Goal: Information Seeking & Learning: Learn about a topic

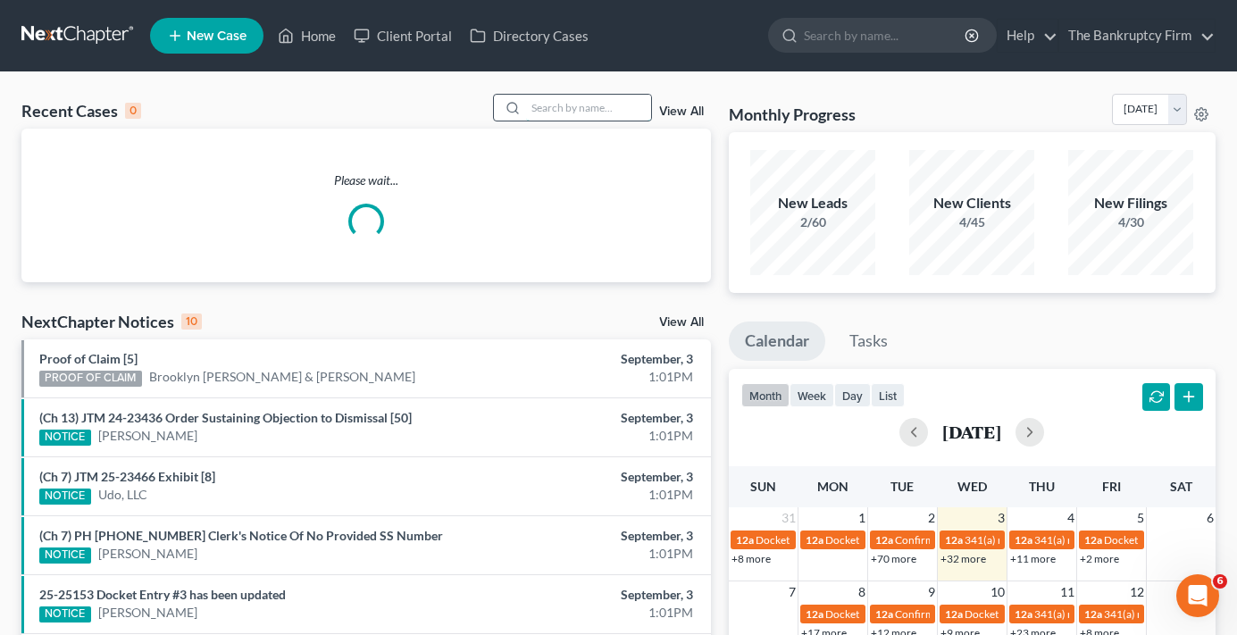
click at [541, 108] on input "search" at bounding box center [588, 108] width 125 height 26
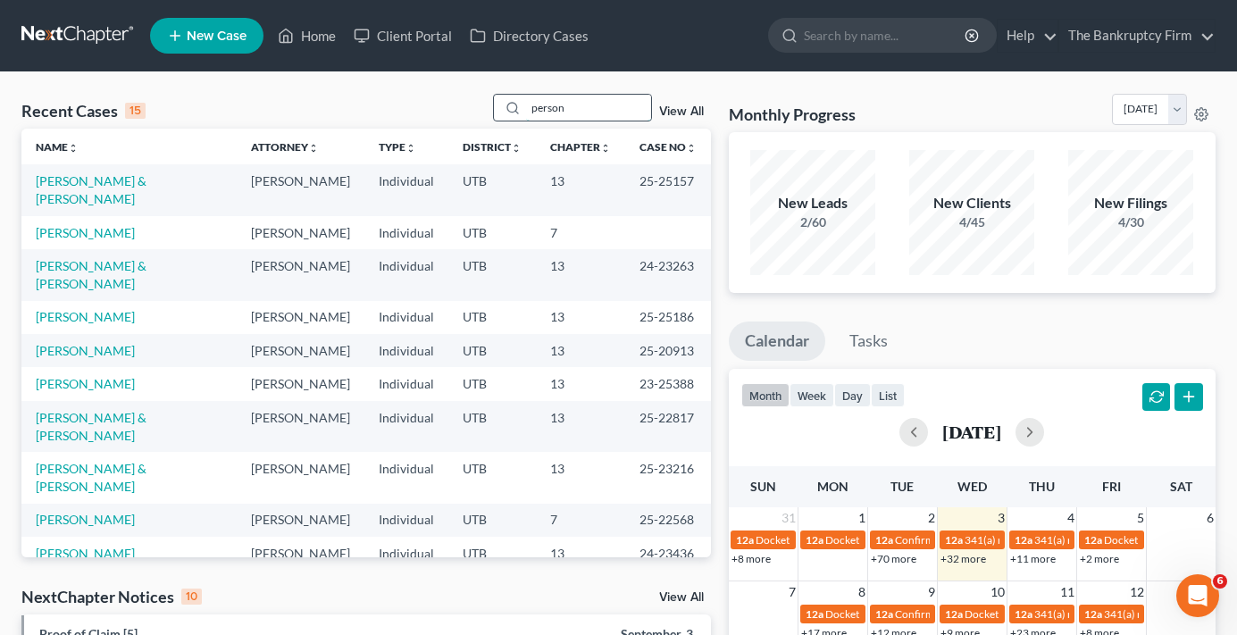
type input "person"
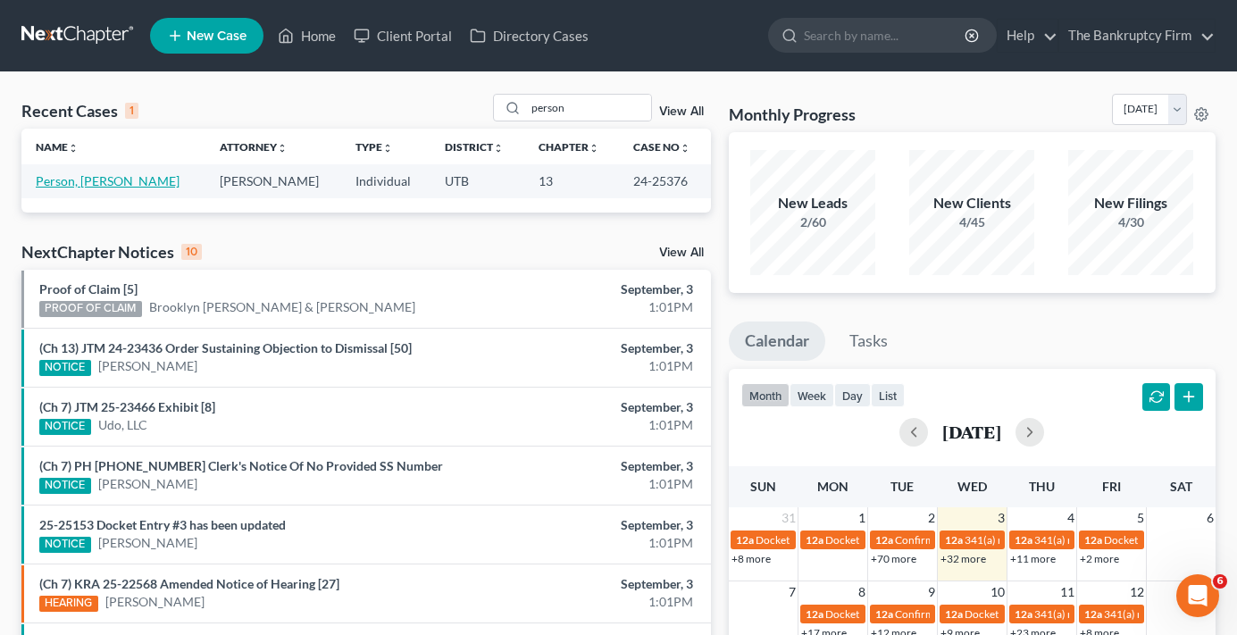
click at [68, 180] on link "Person, [PERSON_NAME]" at bounding box center [108, 180] width 144 height 15
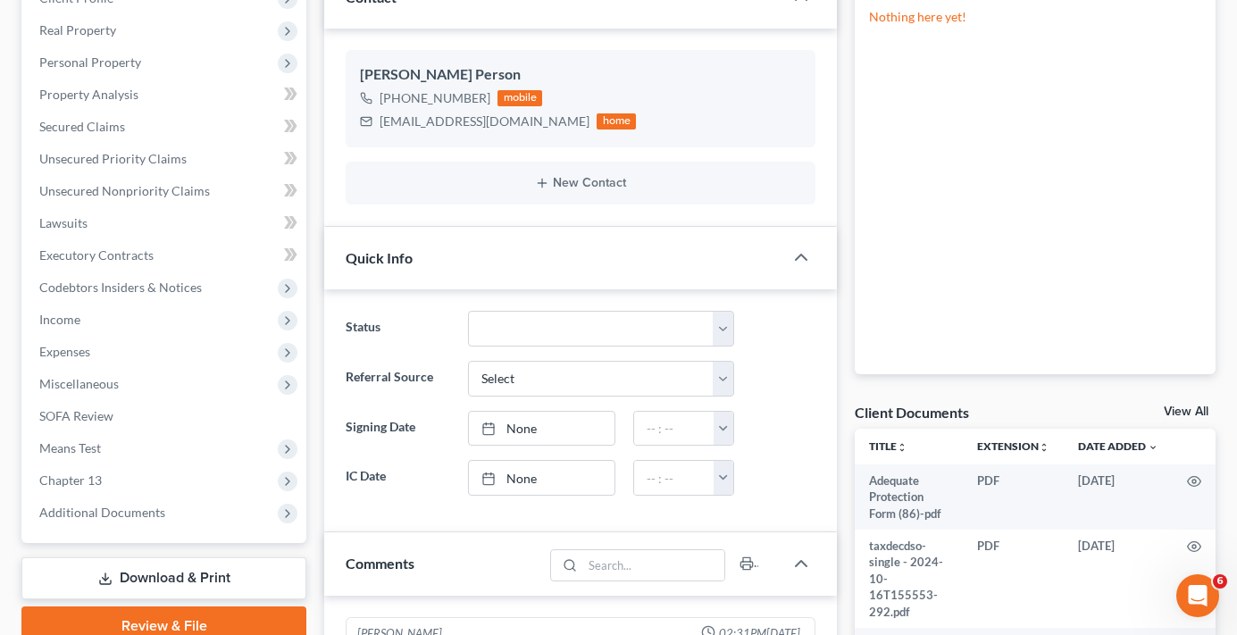
scroll to position [206, 0]
click at [1184, 407] on link "View All" at bounding box center [1186, 412] width 45 height 13
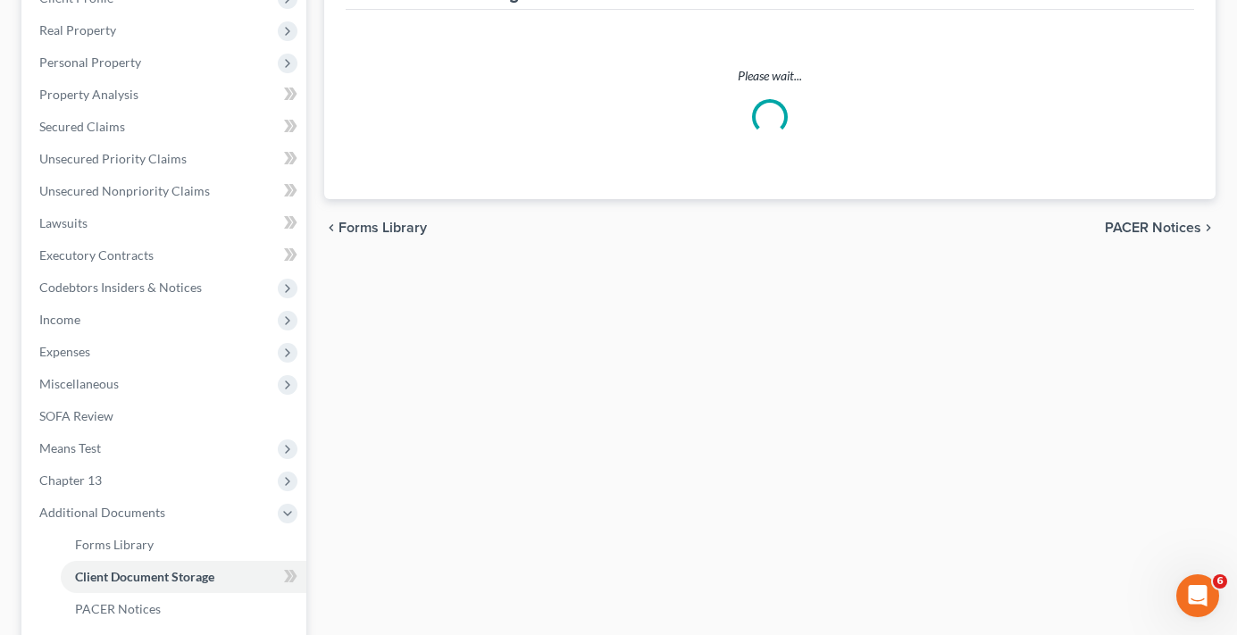
scroll to position [151, 0]
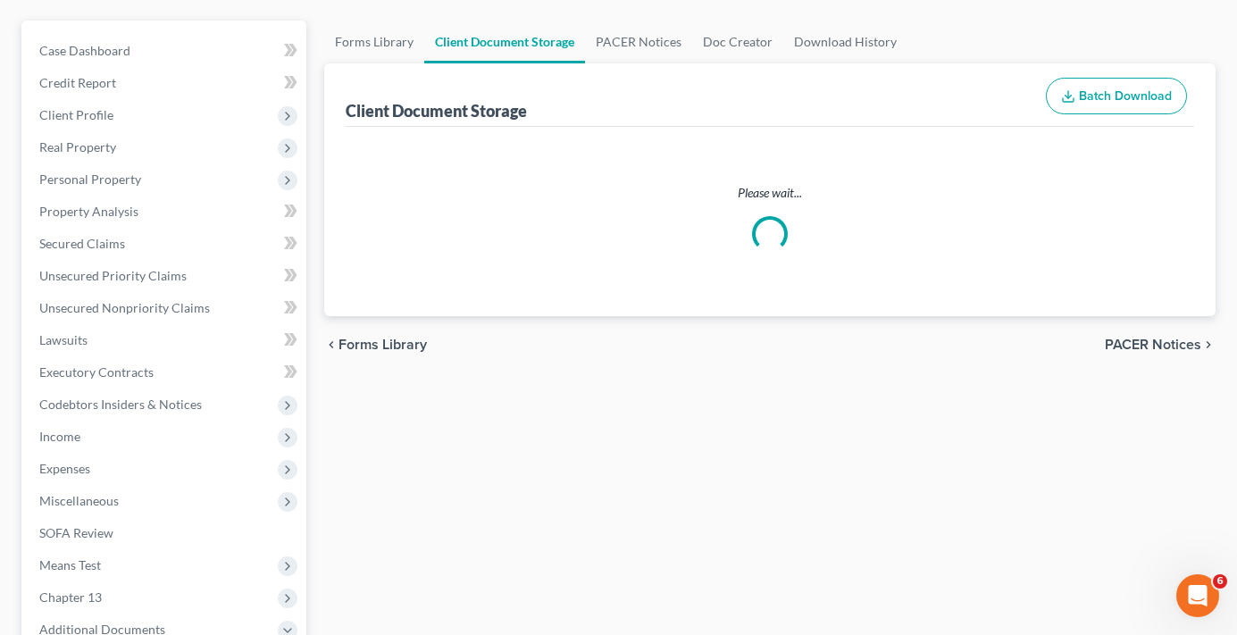
select select "30"
select select "26"
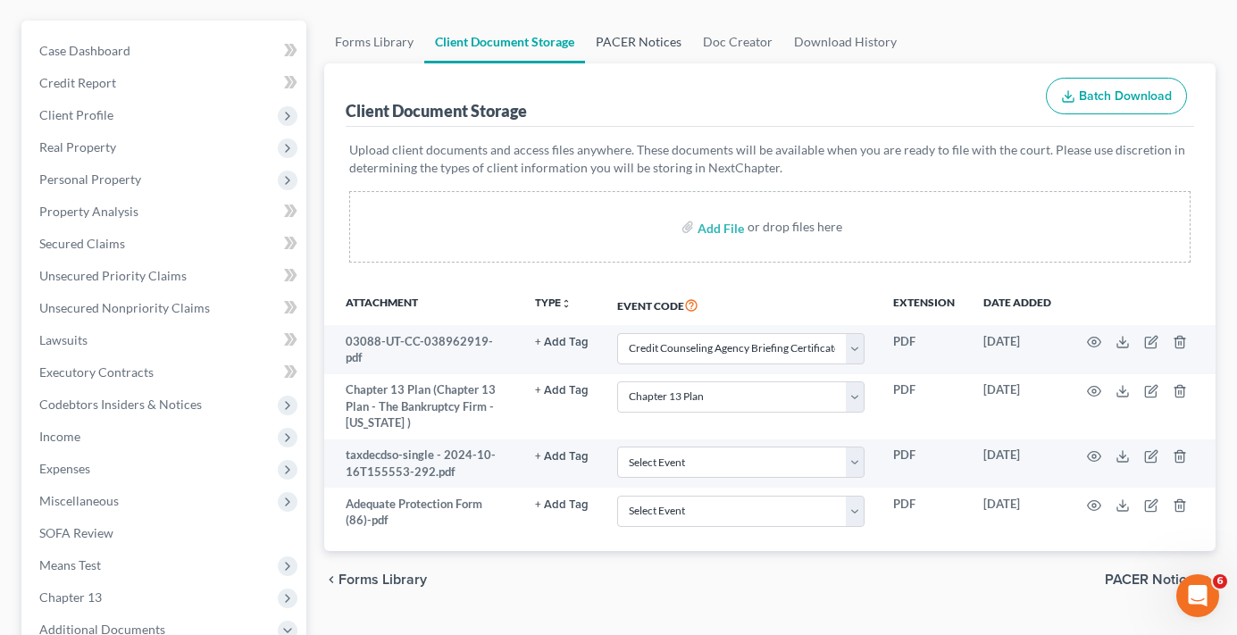
scroll to position [0, 0]
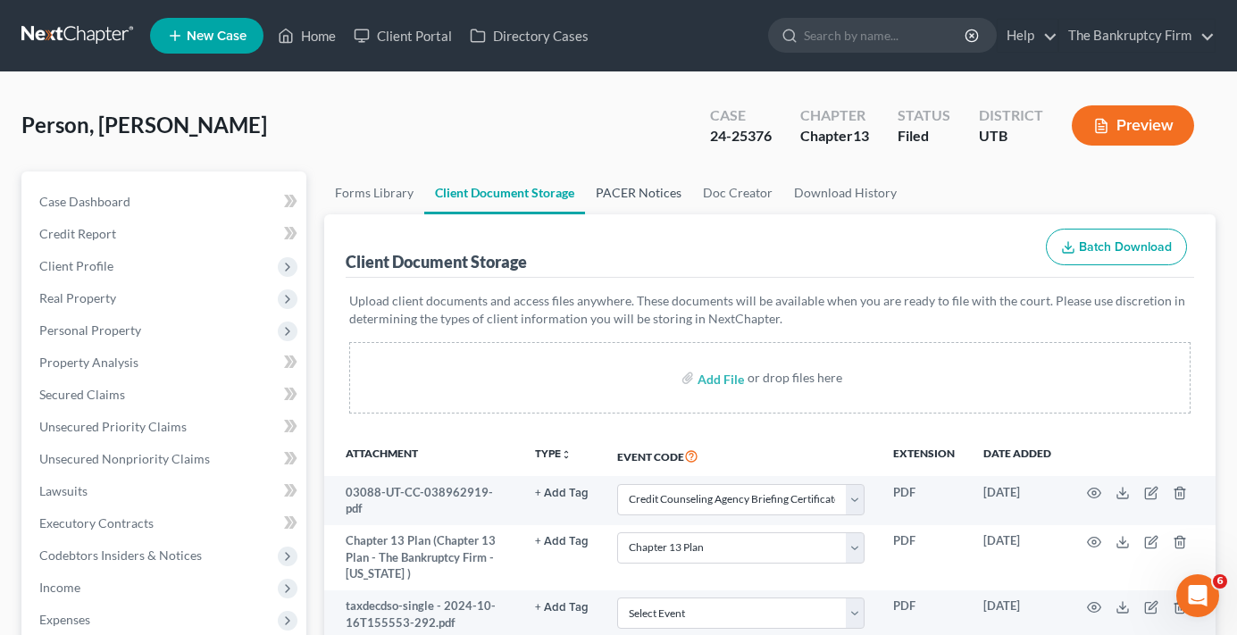
click at [630, 184] on link "PACER Notices" at bounding box center [638, 193] width 107 height 43
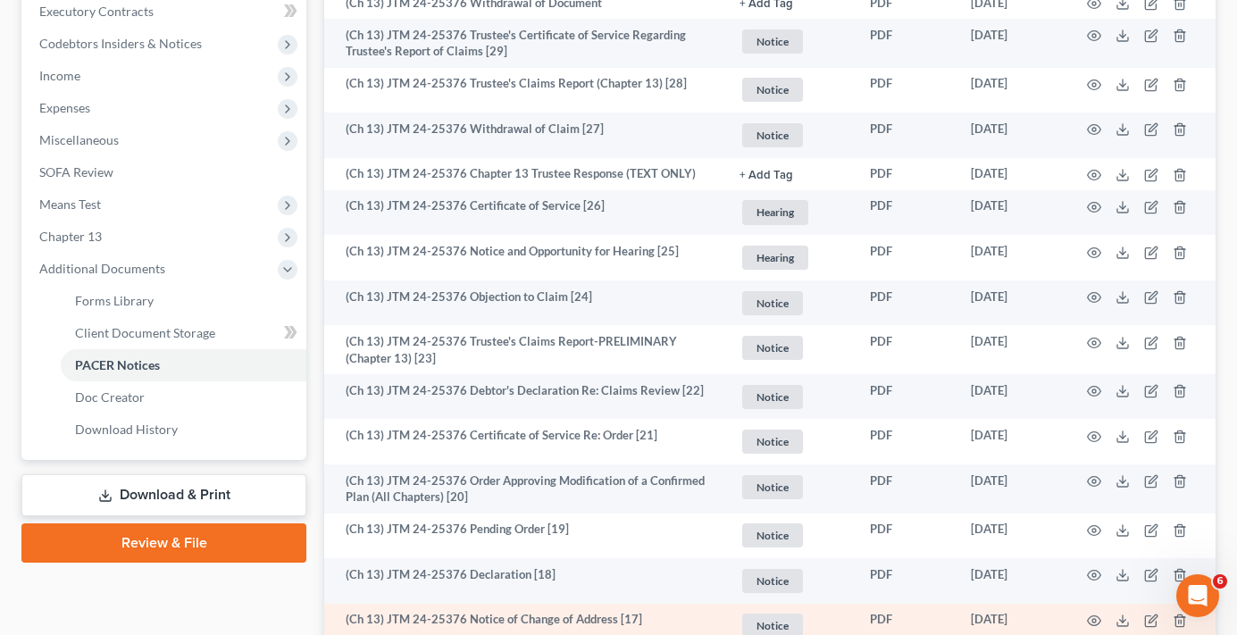
scroll to position [269, 0]
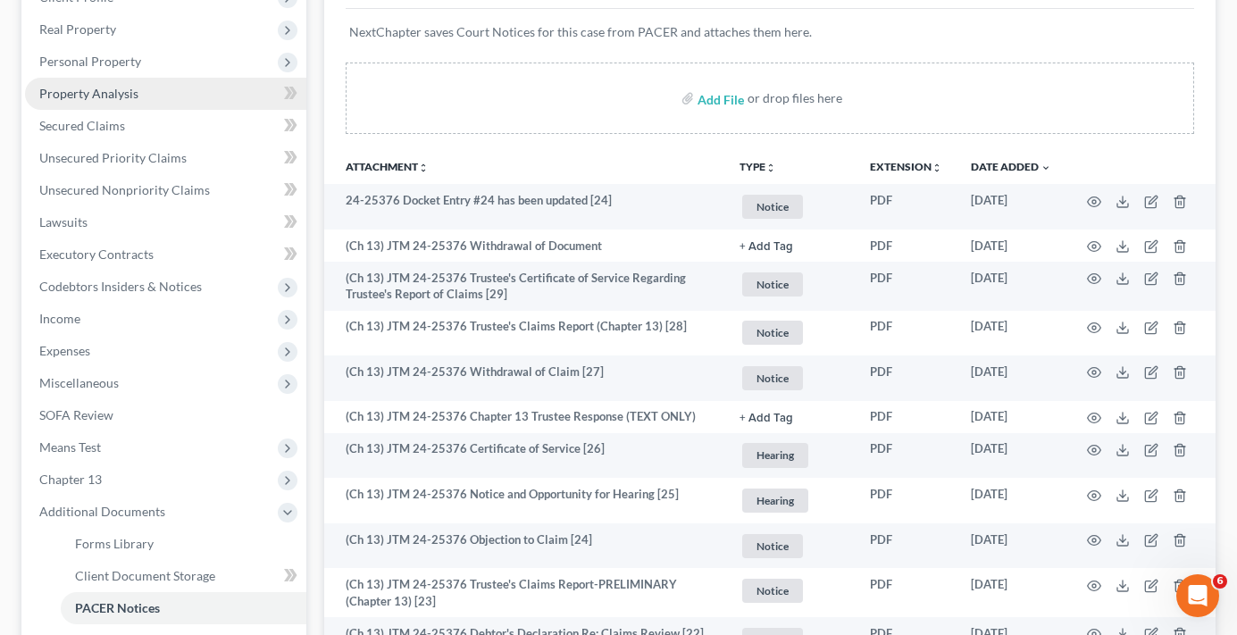
click at [96, 98] on span "Property Analysis" at bounding box center [88, 93] width 99 height 15
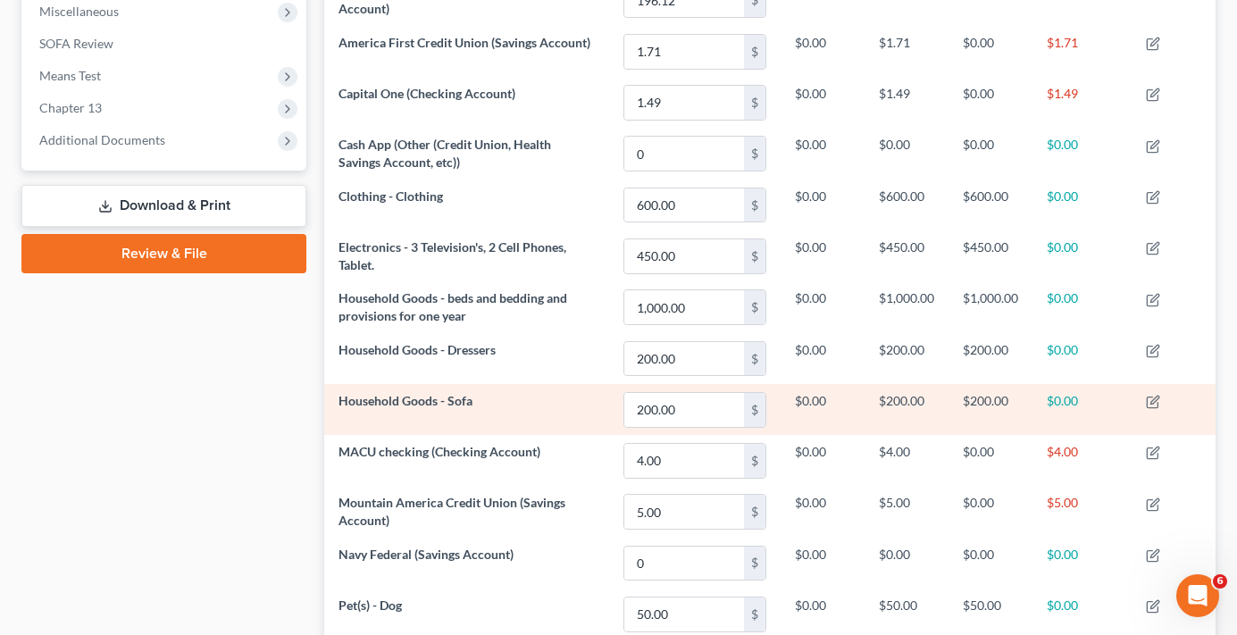
scroll to position [336, 0]
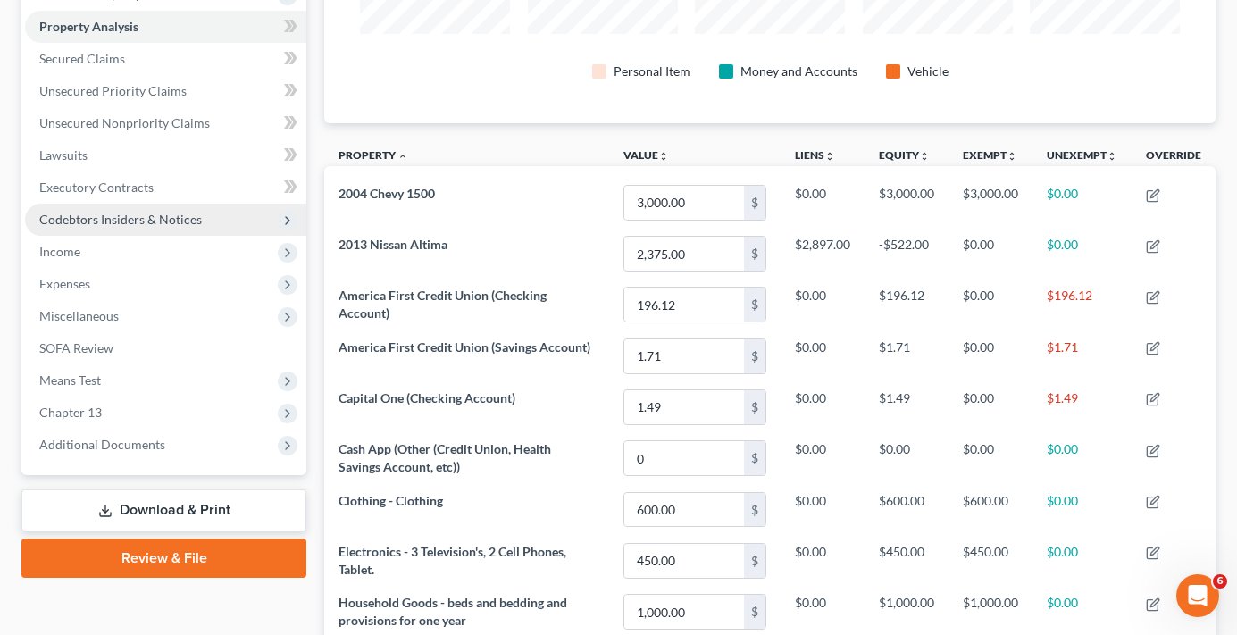
click at [99, 216] on span "Codebtors Insiders & Notices" at bounding box center [120, 219] width 163 height 15
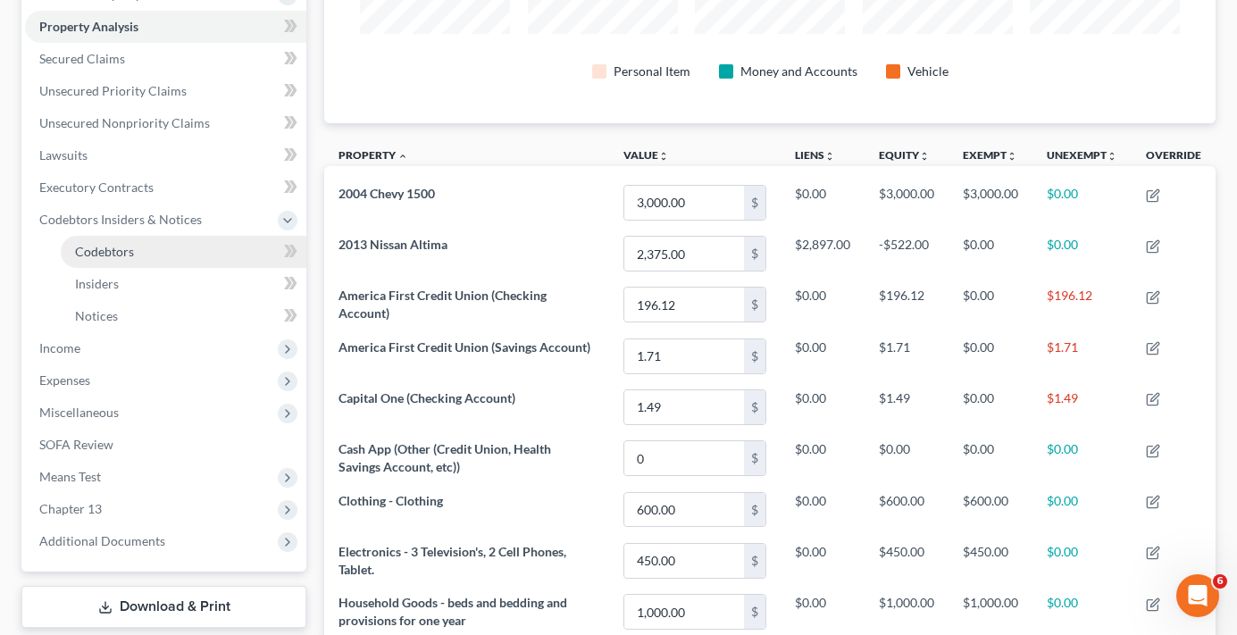
click at [147, 255] on link "Codebtors" at bounding box center [184, 252] width 246 height 32
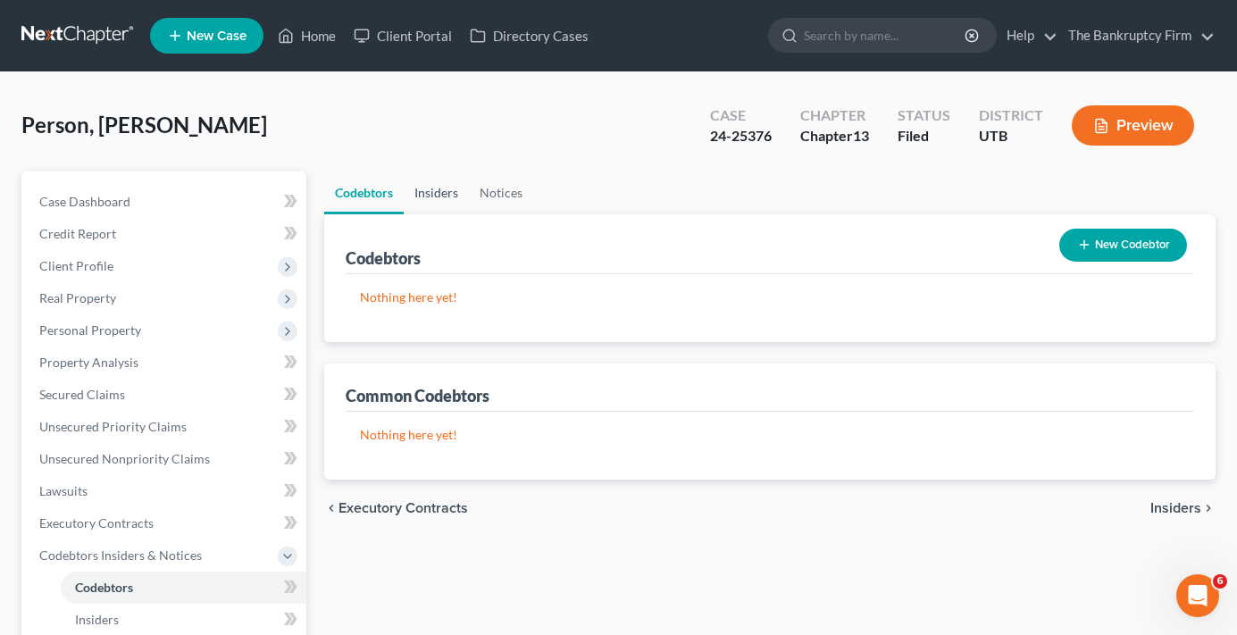
click at [431, 189] on link "Insiders" at bounding box center [436, 193] width 65 height 43
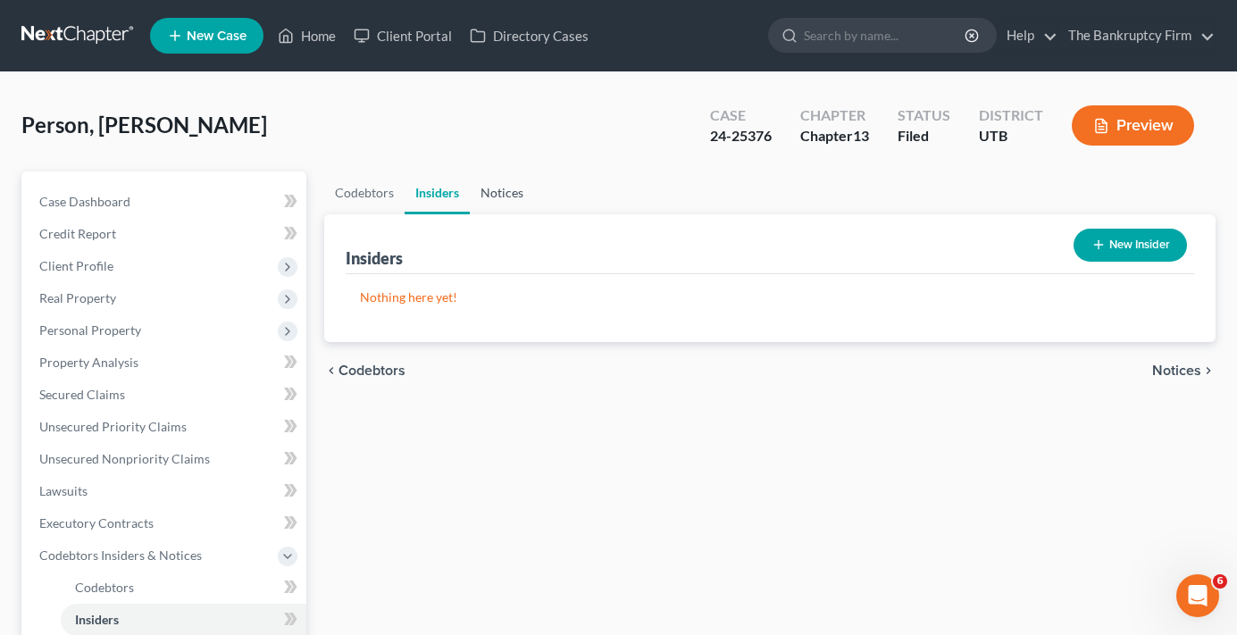
click at [499, 194] on link "Notices" at bounding box center [502, 193] width 64 height 43
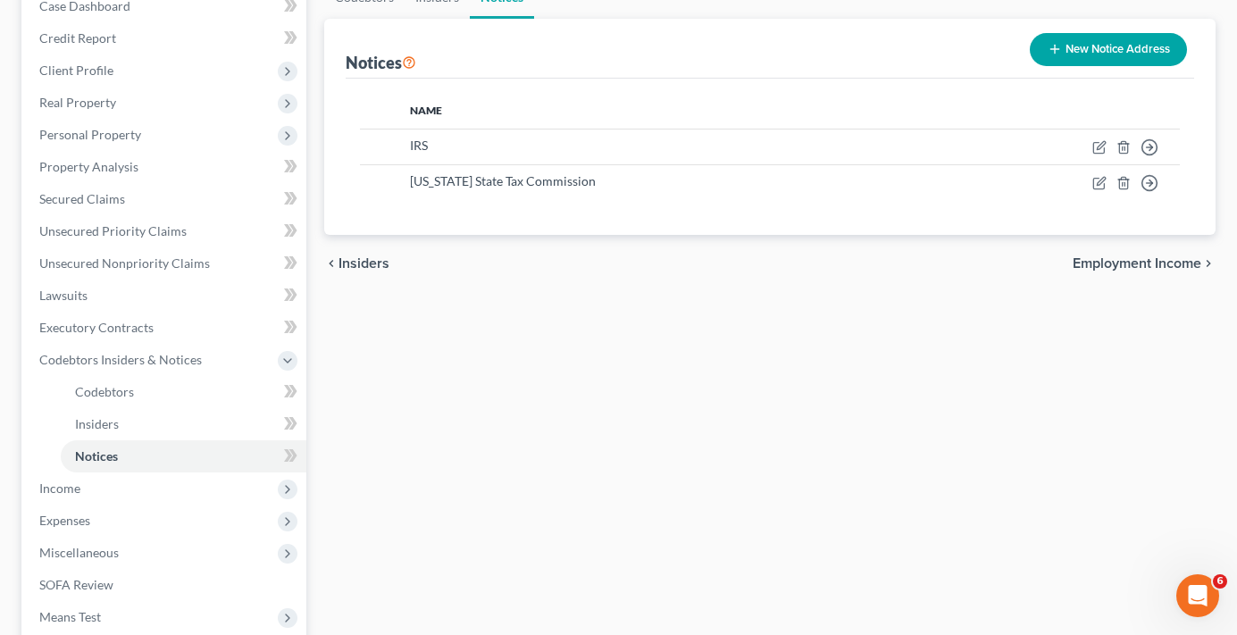
scroll to position [443, 0]
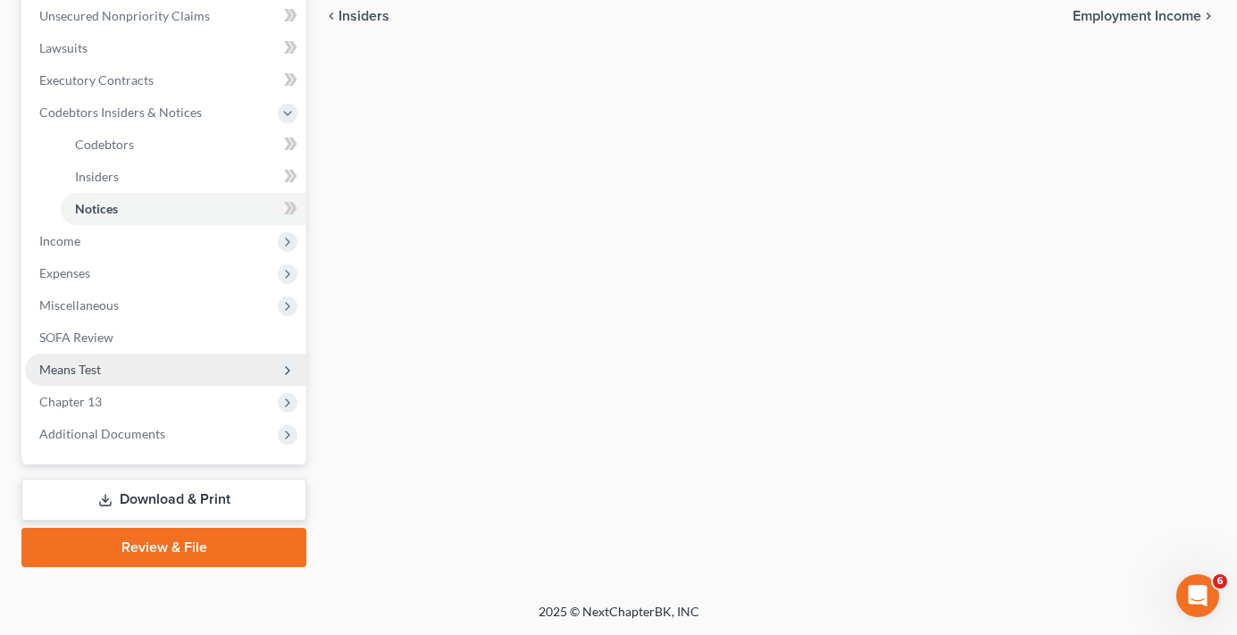
click at [89, 373] on span "Means Test" at bounding box center [70, 369] width 62 height 15
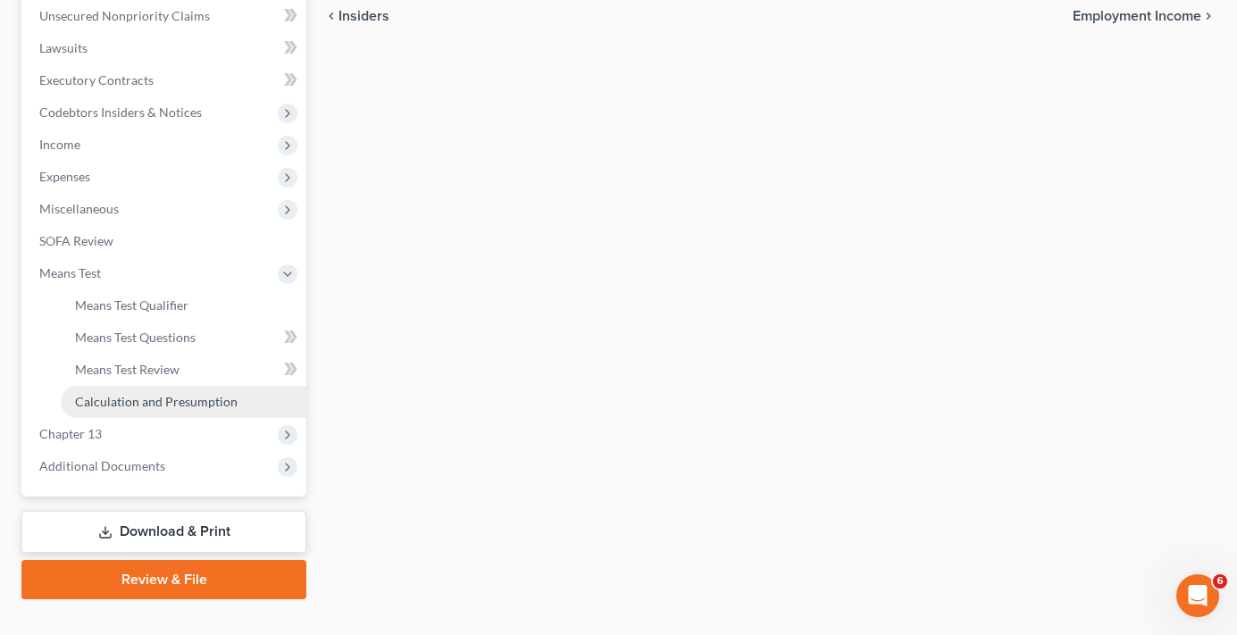
click at [157, 396] on span "Calculation and Presumption" at bounding box center [156, 401] width 163 height 15
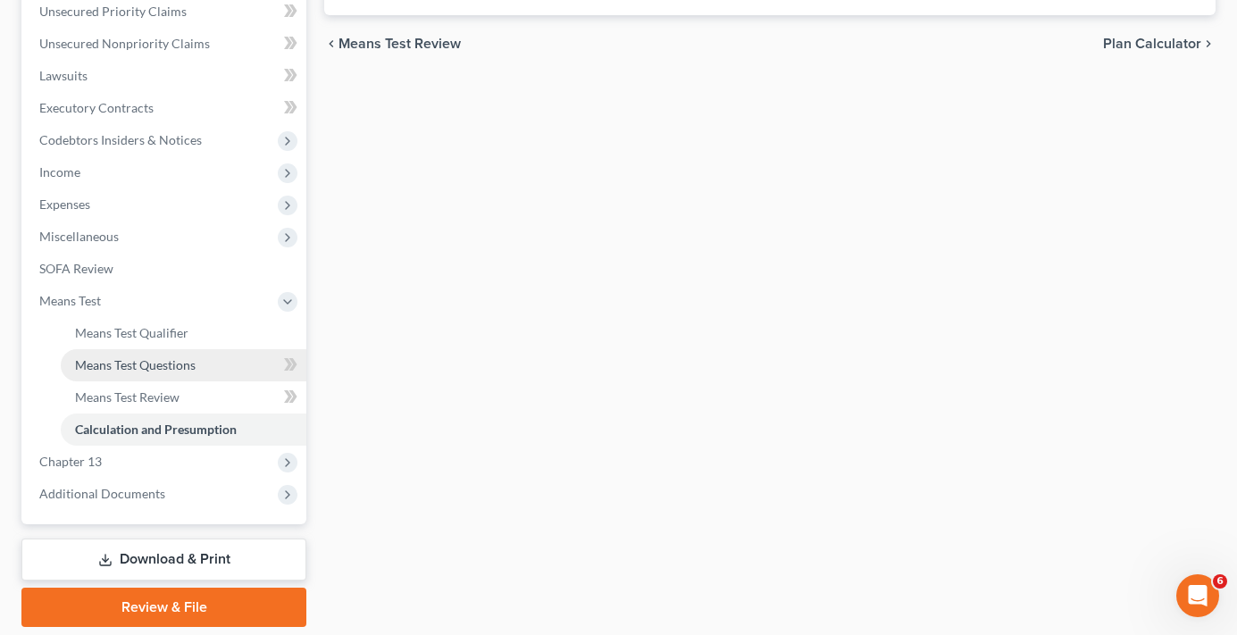
scroll to position [447, 0]
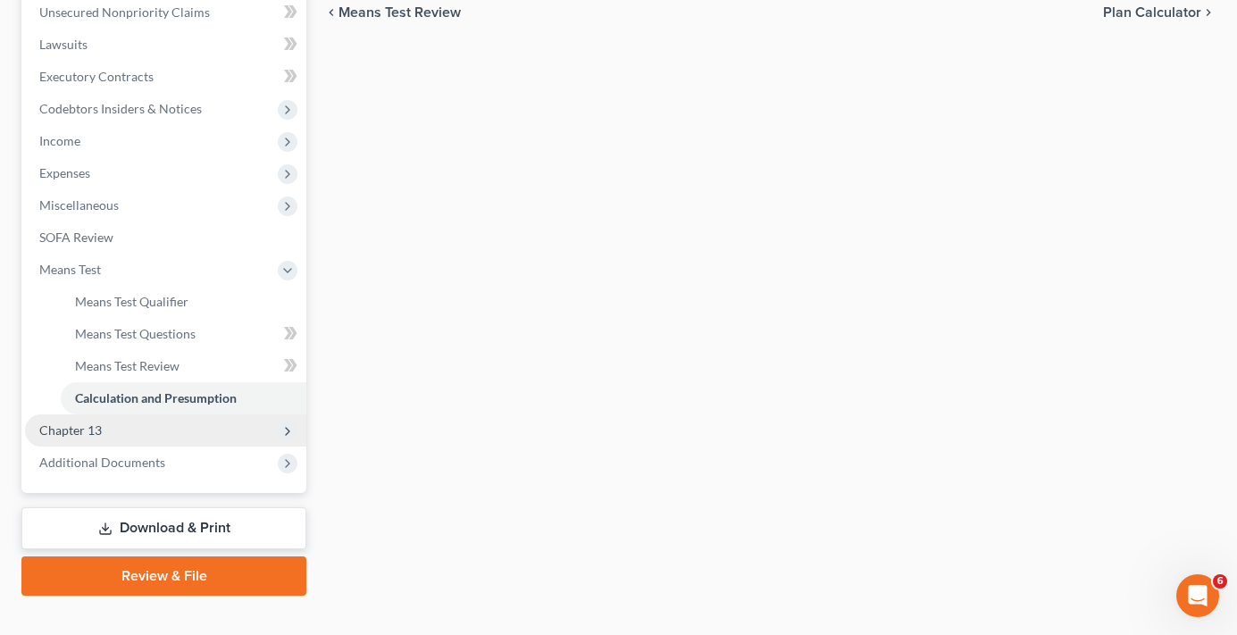
click at [70, 424] on span "Chapter 13" at bounding box center [70, 430] width 63 height 15
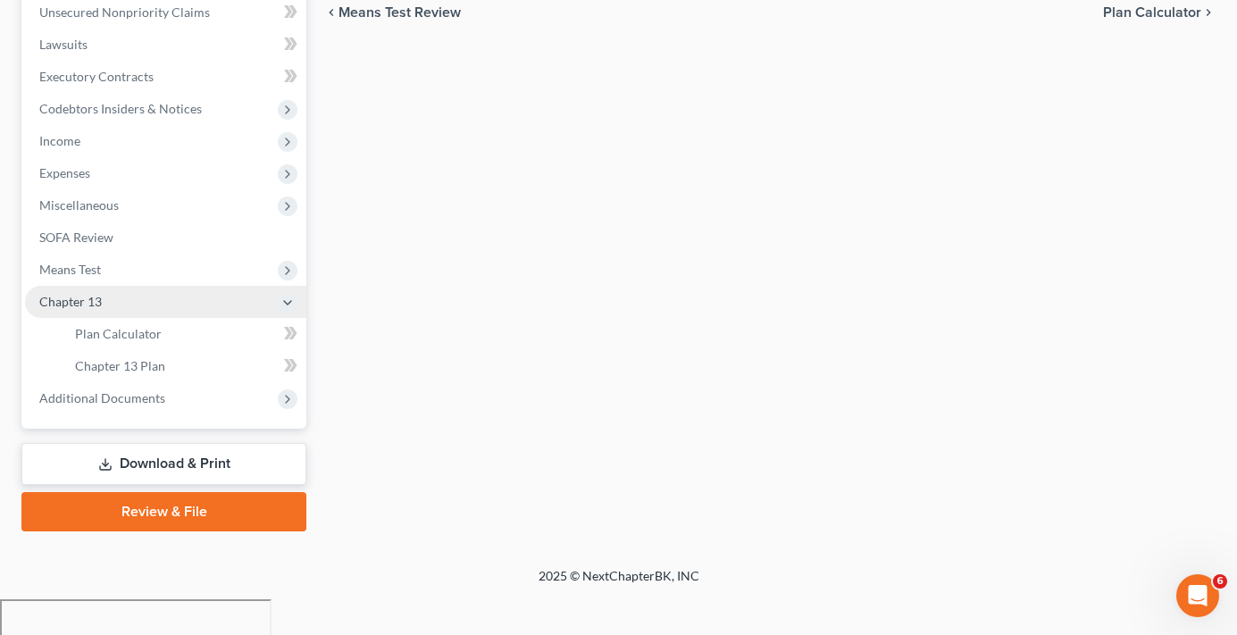
scroll to position [411, 0]
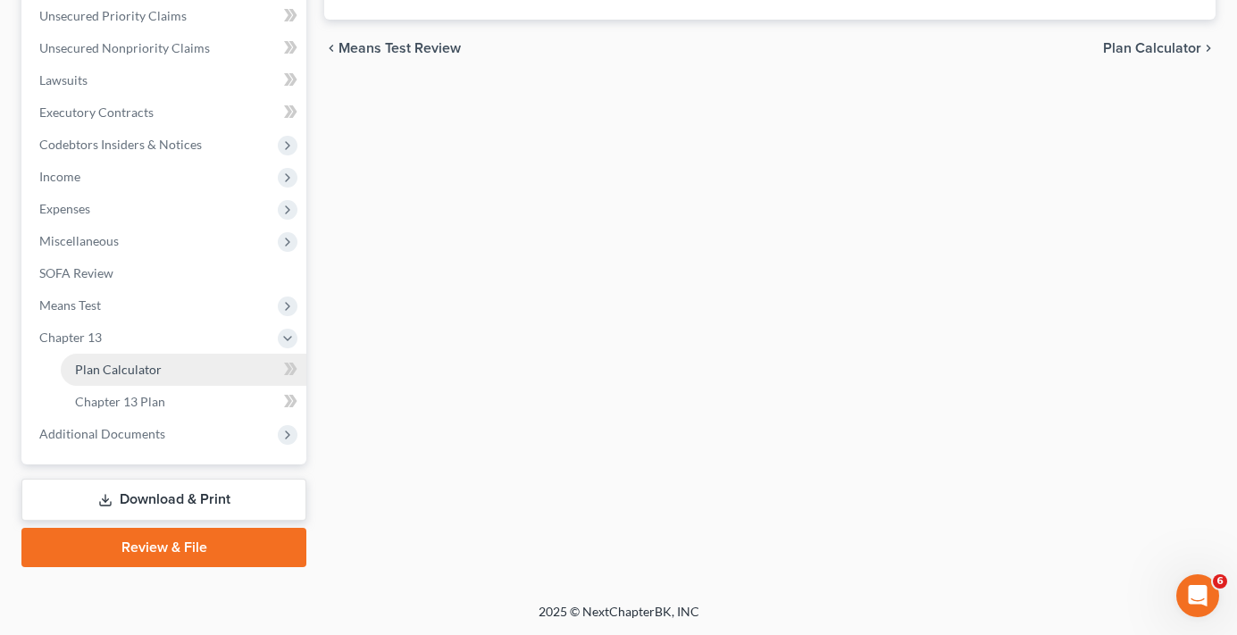
click at [131, 357] on link "Plan Calculator" at bounding box center [184, 370] width 246 height 32
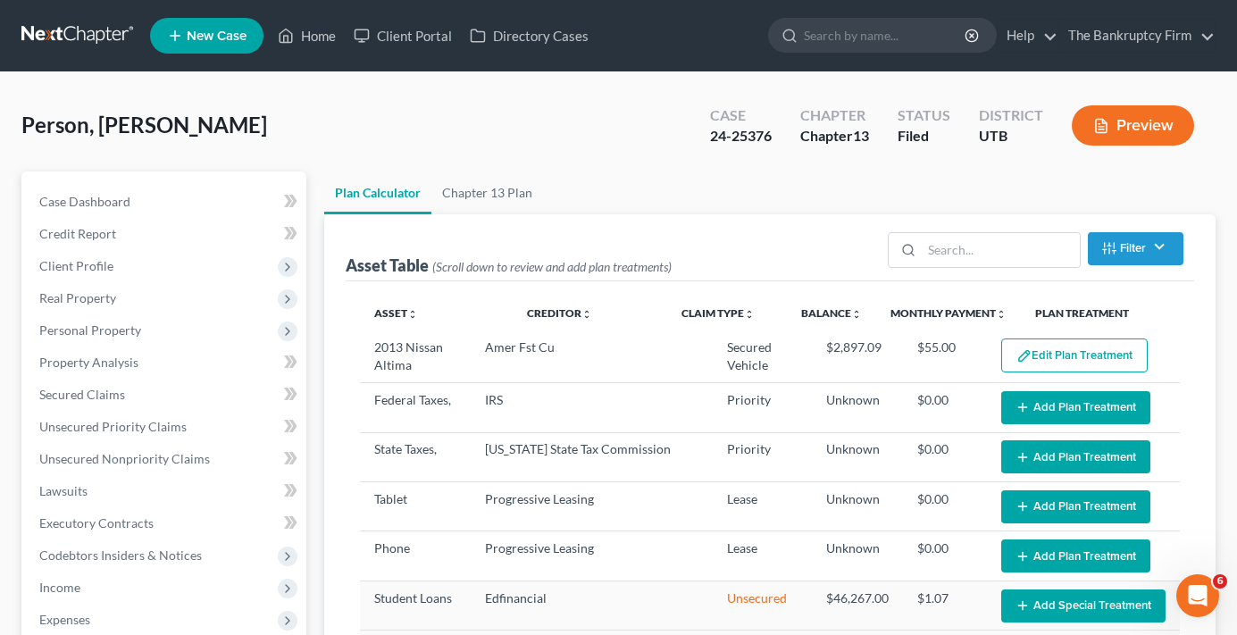
select select "59"
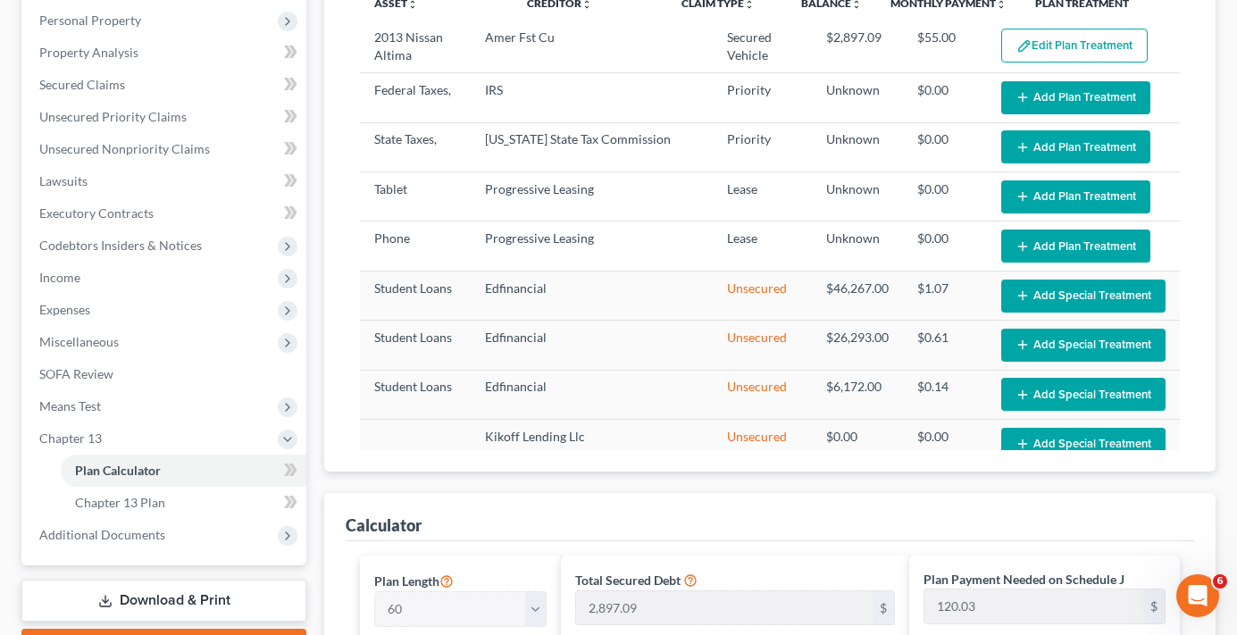
scroll to position [298, 0]
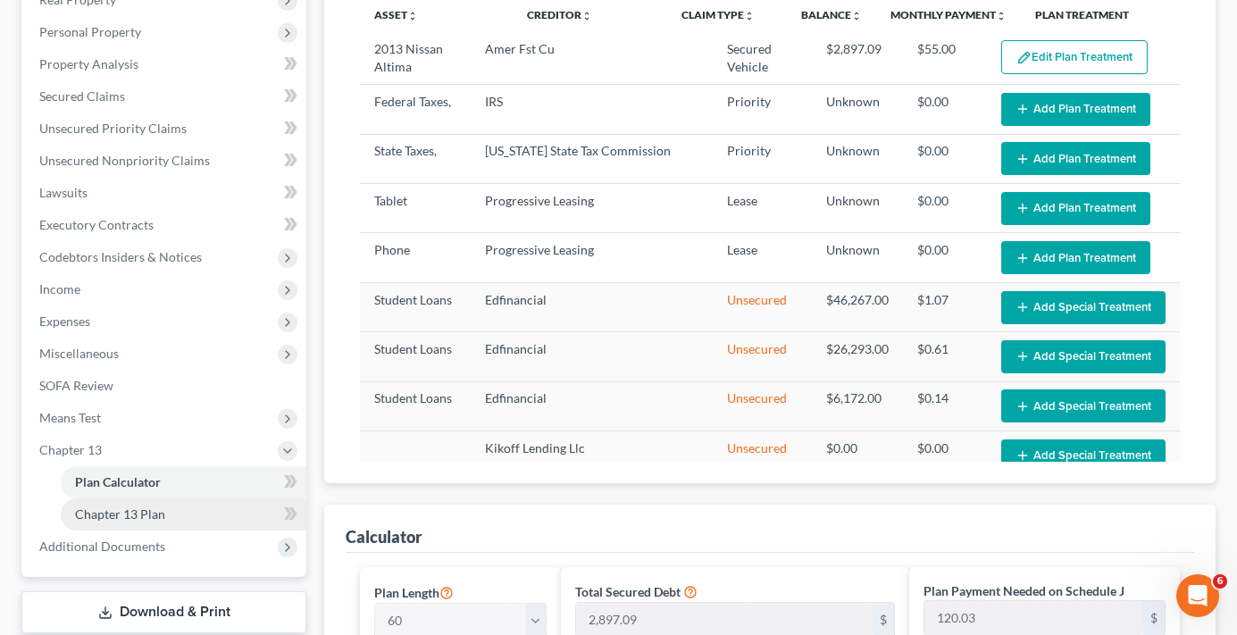
click at [144, 507] on span "Chapter 13 Plan" at bounding box center [120, 514] width 90 height 15
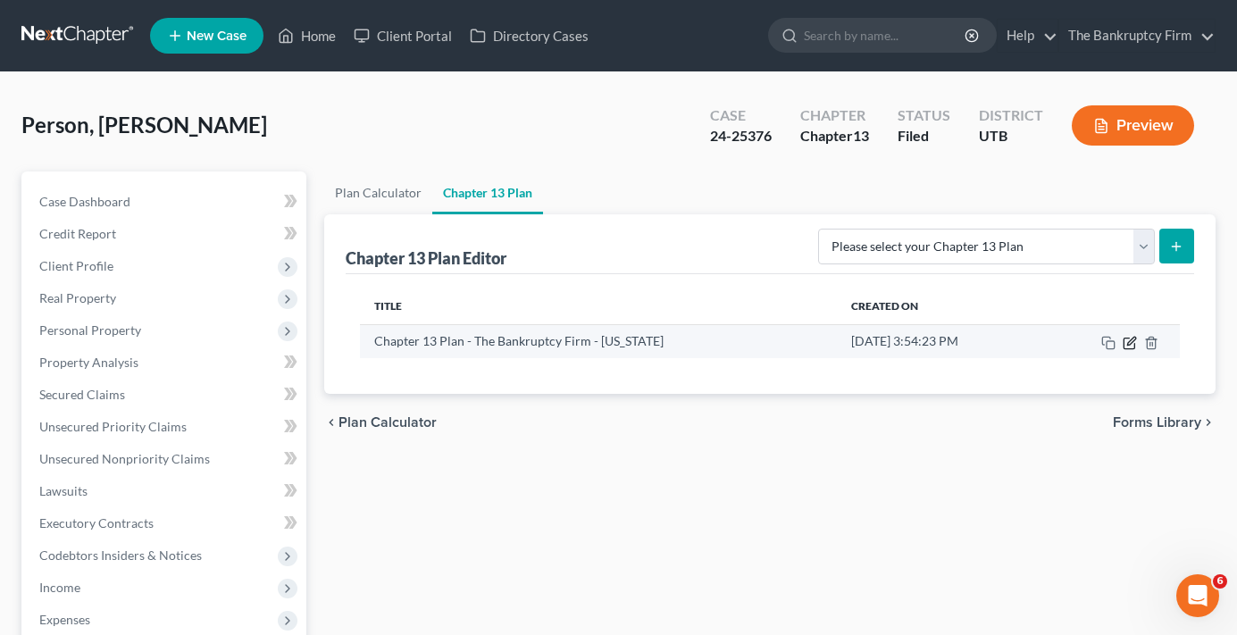
click at [1130, 344] on icon "button" at bounding box center [1131, 341] width 8 height 8
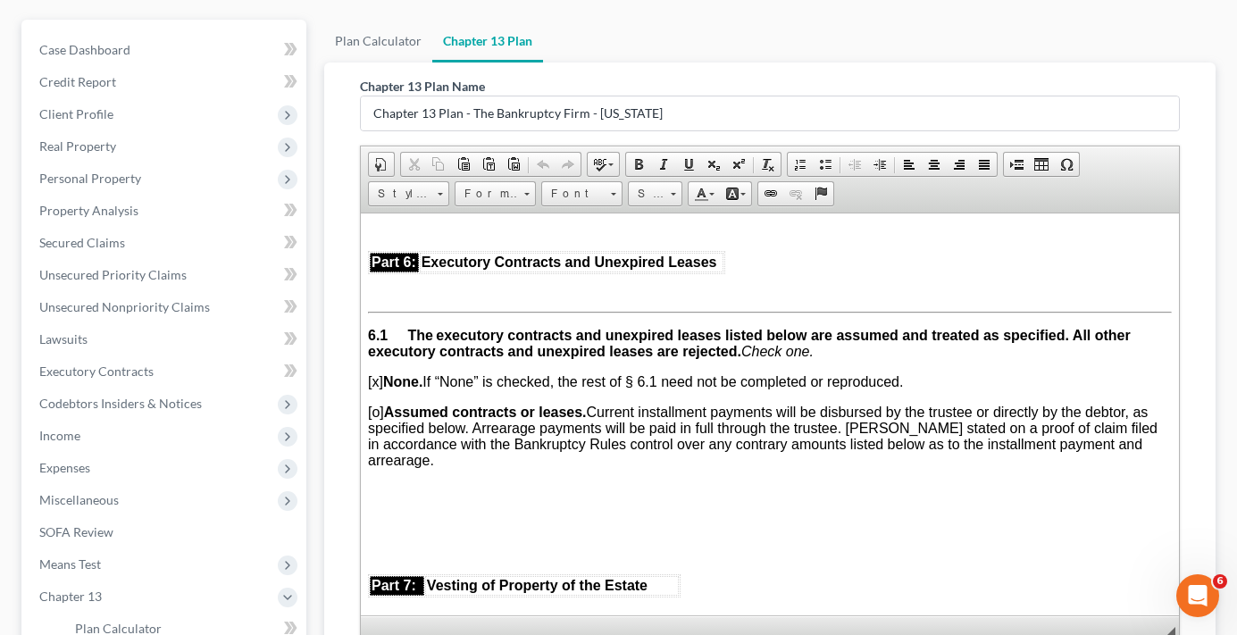
scroll to position [411, 0]
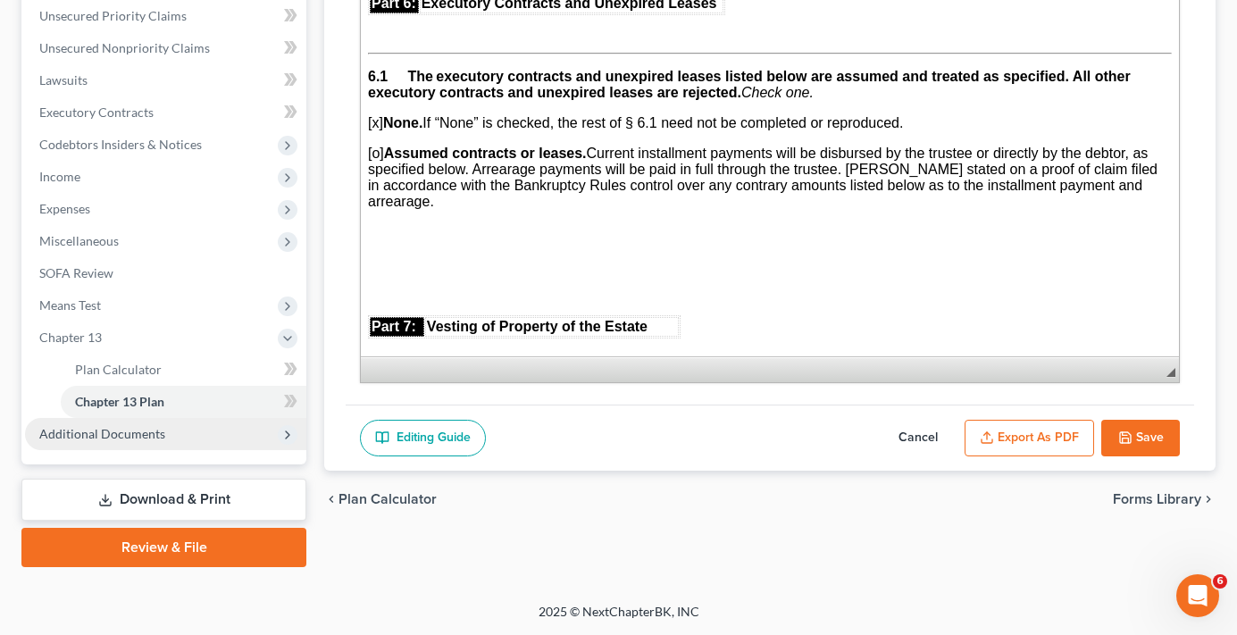
click at [129, 436] on span "Additional Documents" at bounding box center [102, 433] width 126 height 15
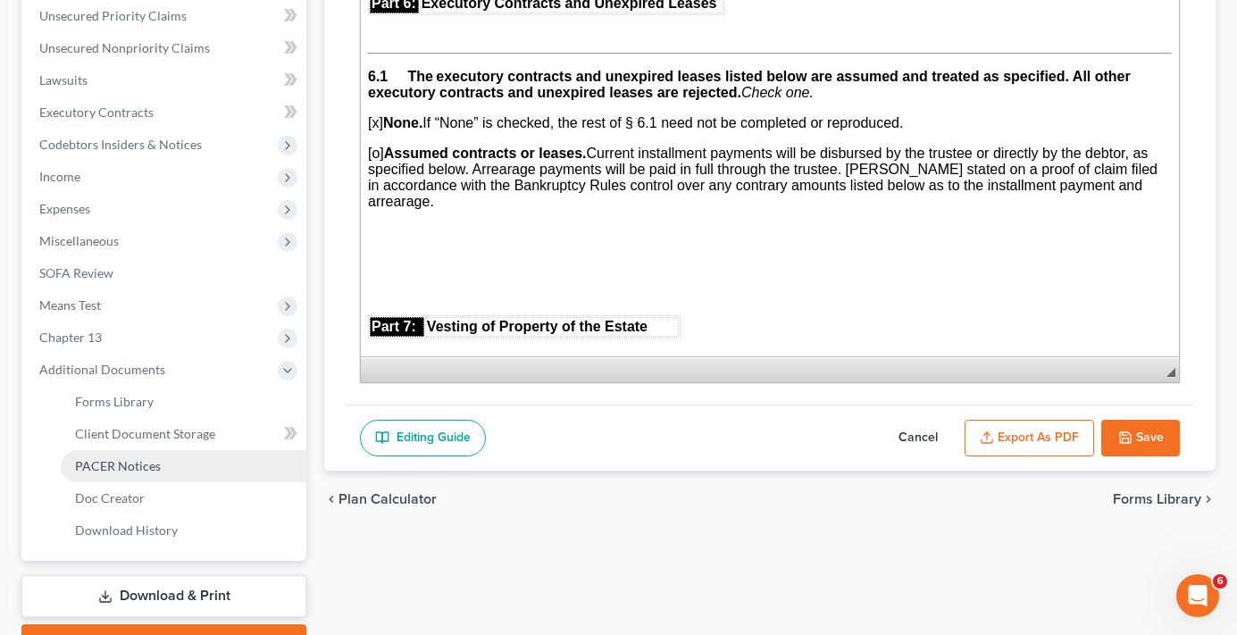
click at [149, 459] on span "PACER Notices" at bounding box center [118, 465] width 86 height 15
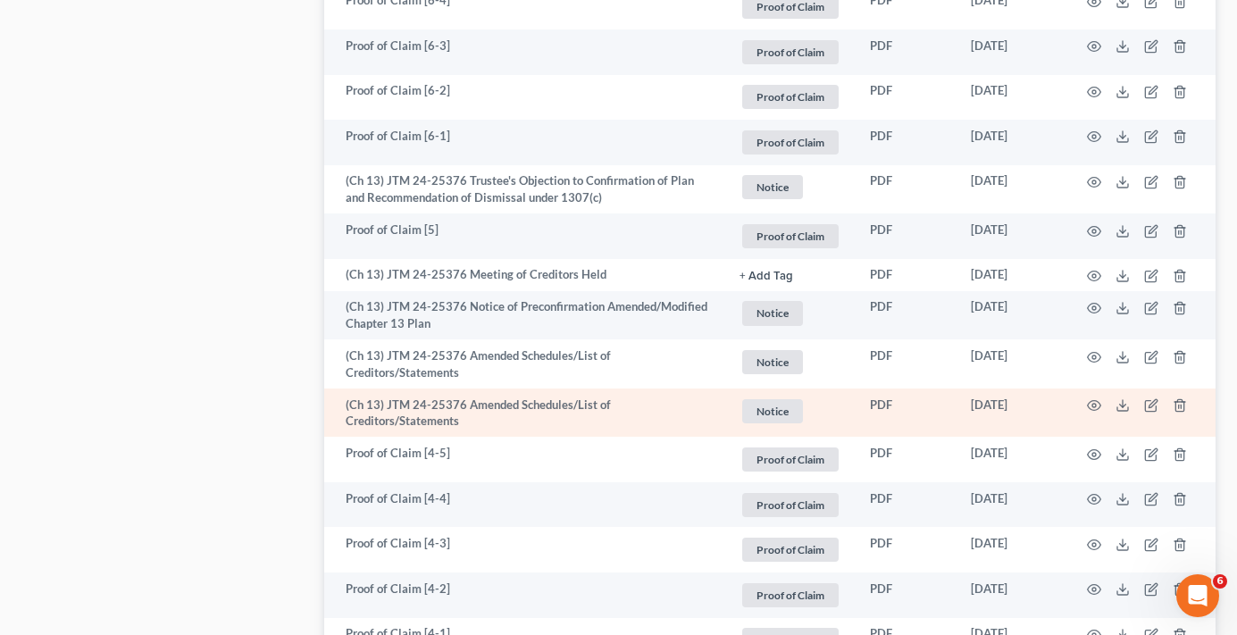
scroll to position [2234, 0]
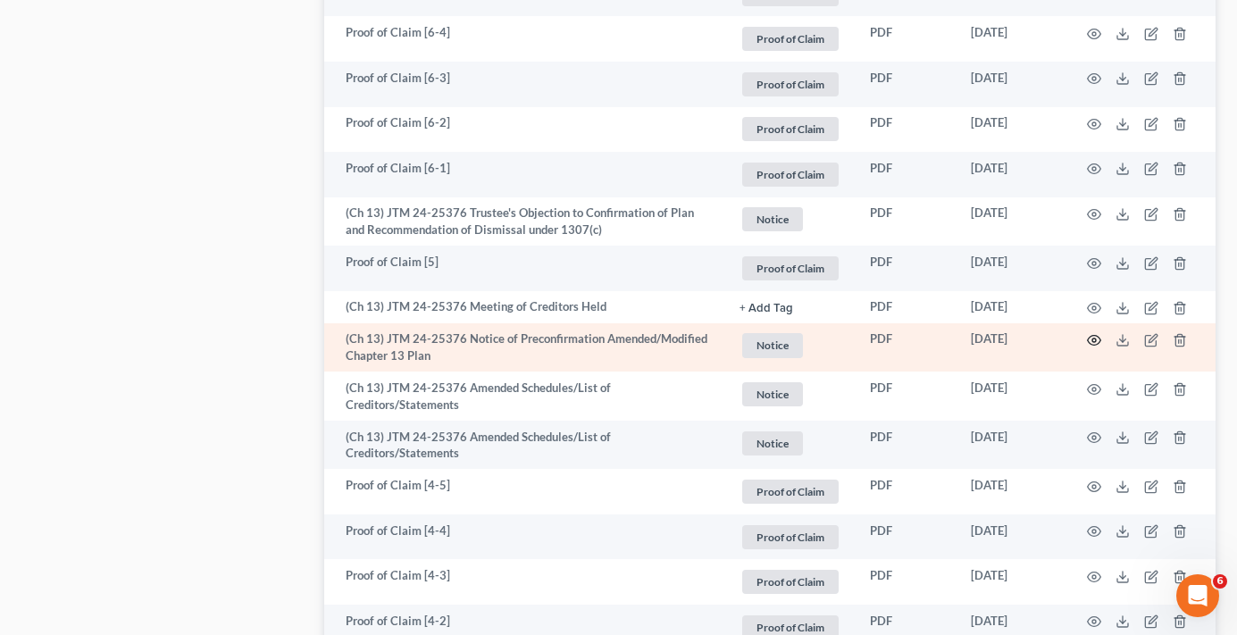
click at [1093, 343] on icon "button" at bounding box center [1094, 340] width 14 height 14
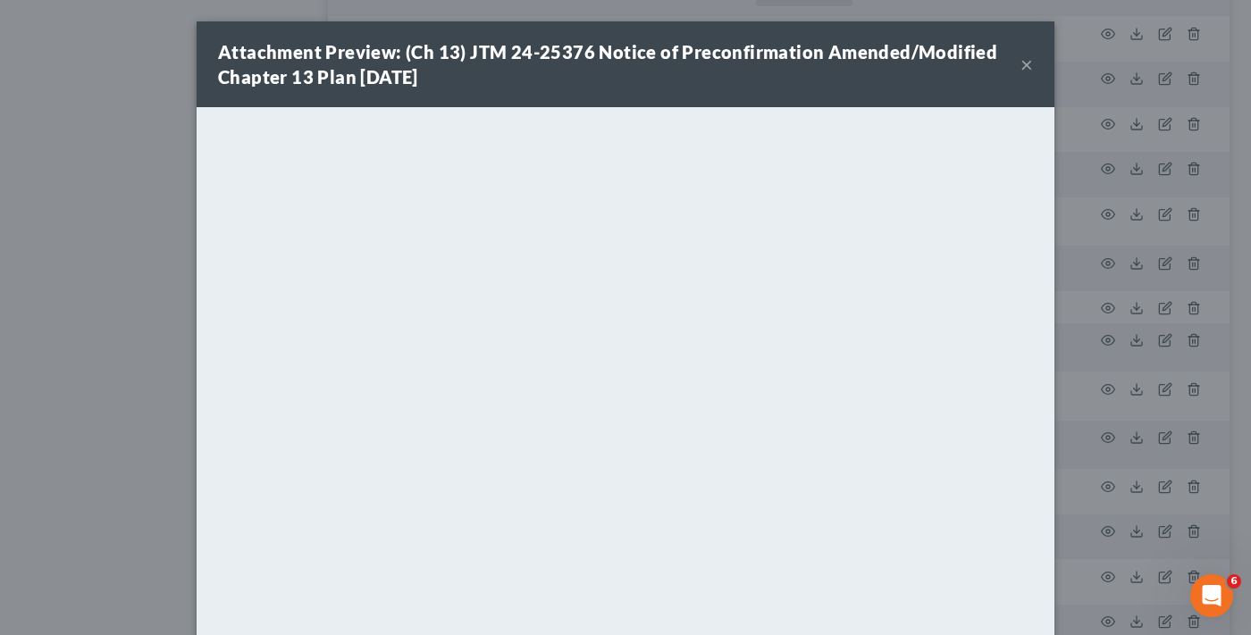
click at [1021, 56] on button "×" at bounding box center [1026, 64] width 13 height 21
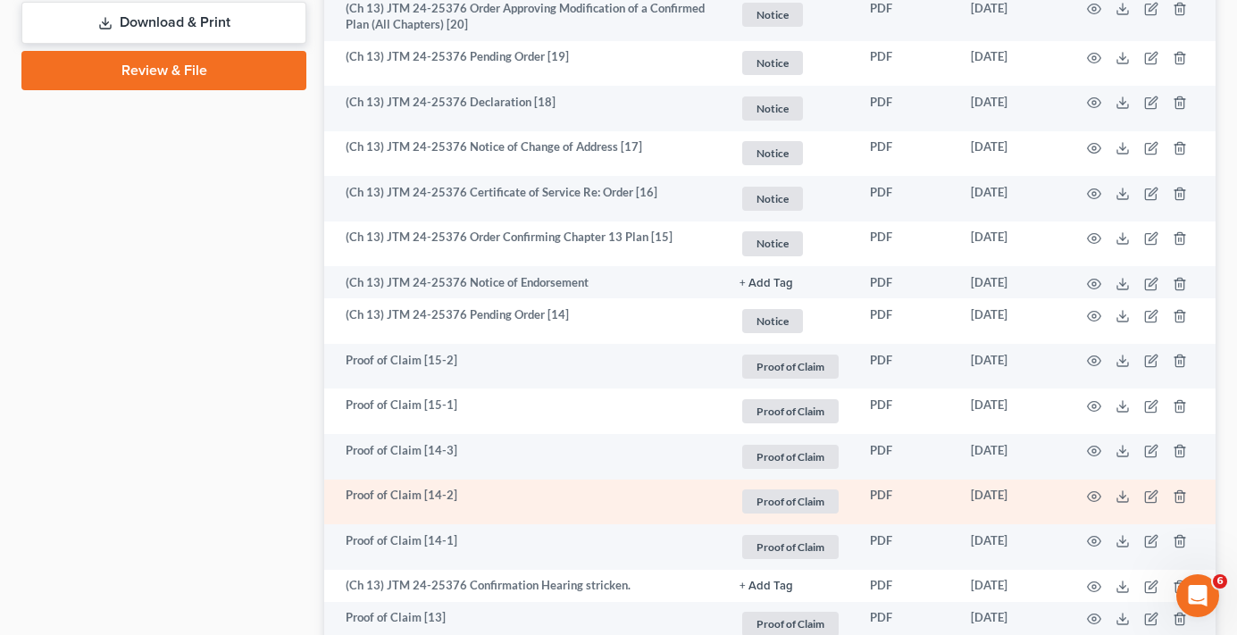
scroll to position [984, 0]
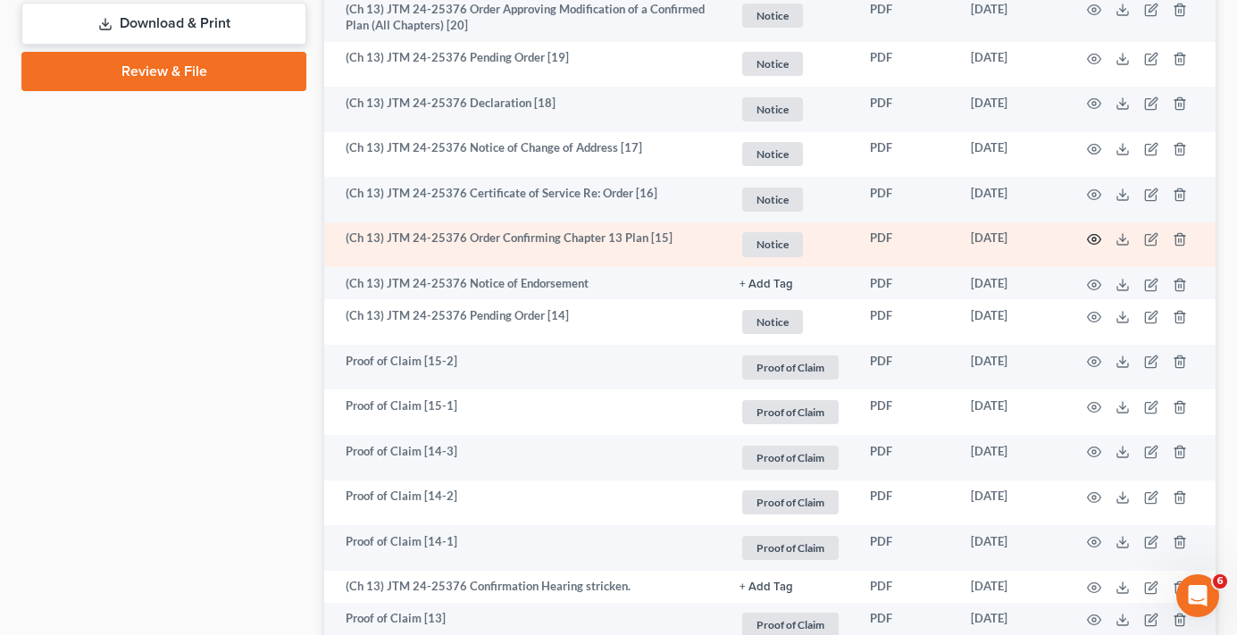
click at [1098, 239] on icon "button" at bounding box center [1094, 239] width 14 height 14
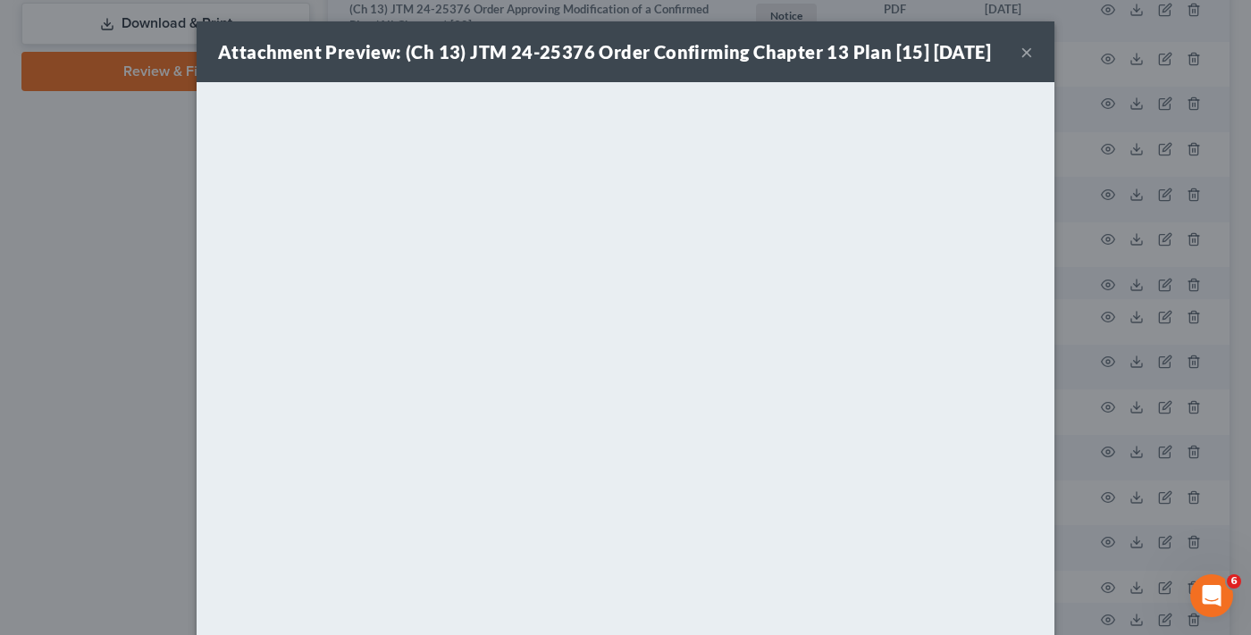
click at [358, 64] on div "Attachment Preview: (Ch 13) JTM 24-25376 Order Confirming Chapter 13 Plan [15] …" at bounding box center [604, 51] width 773 height 25
click at [1023, 62] on button "×" at bounding box center [1026, 51] width 13 height 21
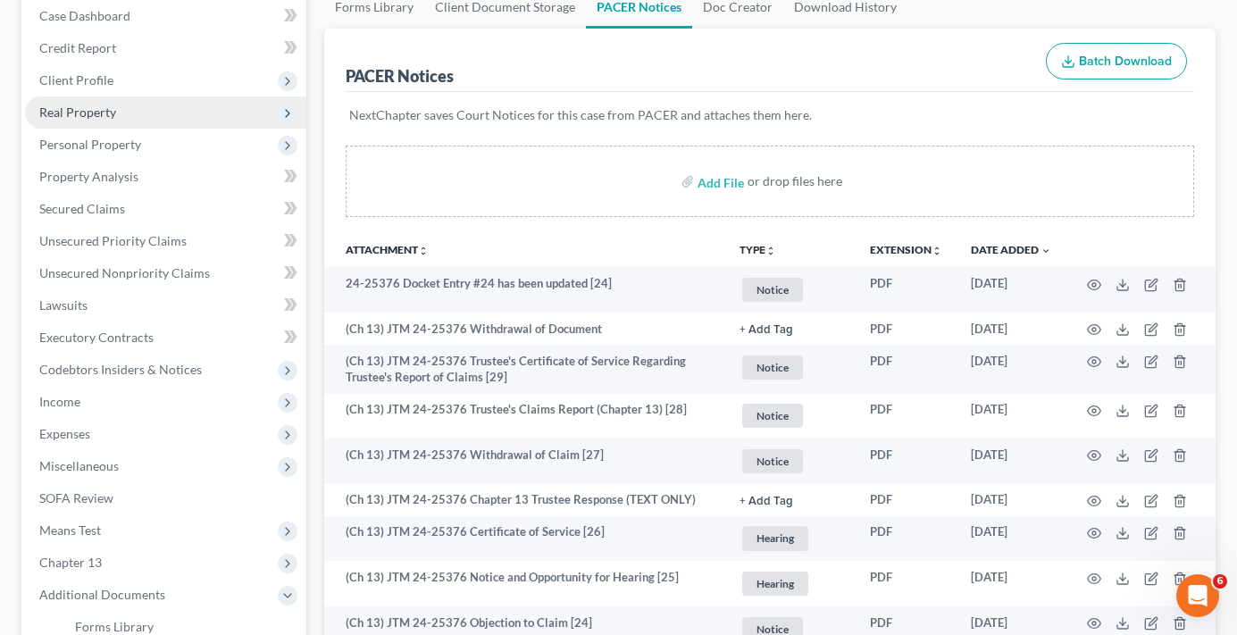
scroll to position [1, 0]
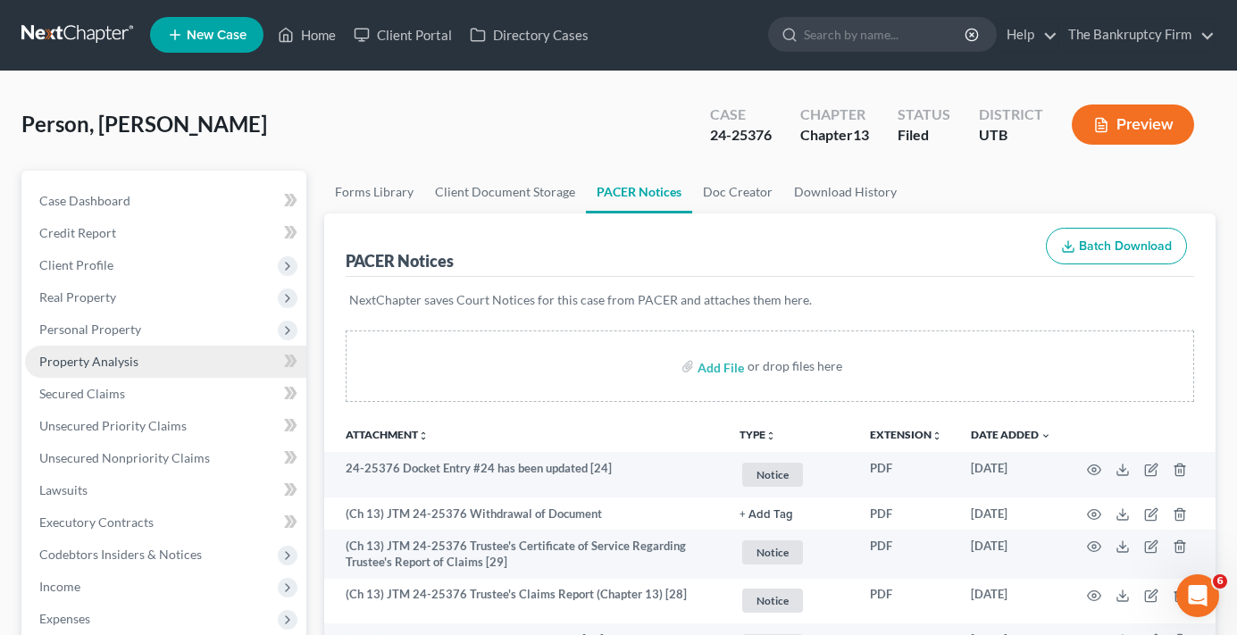
drag, startPoint x: 86, startPoint y: 331, endPoint x: 164, endPoint y: 348, distance: 80.4
click at [86, 331] on span "Personal Property" at bounding box center [90, 329] width 102 height 15
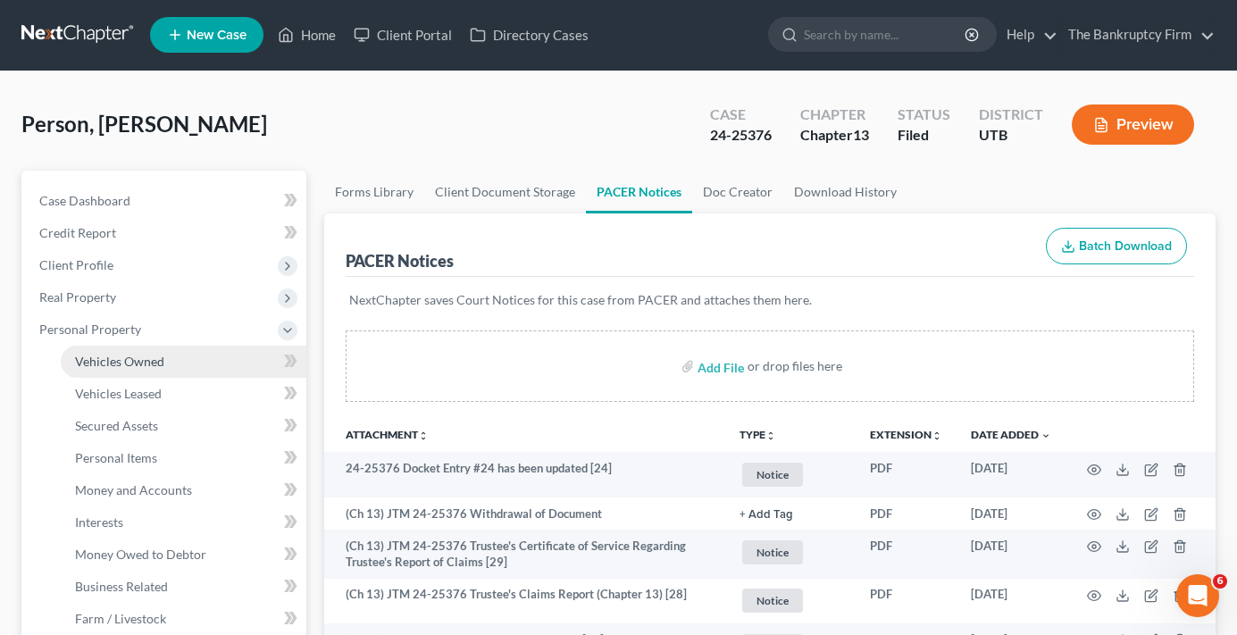
click at [121, 364] on span "Vehicles Owned" at bounding box center [119, 361] width 89 height 15
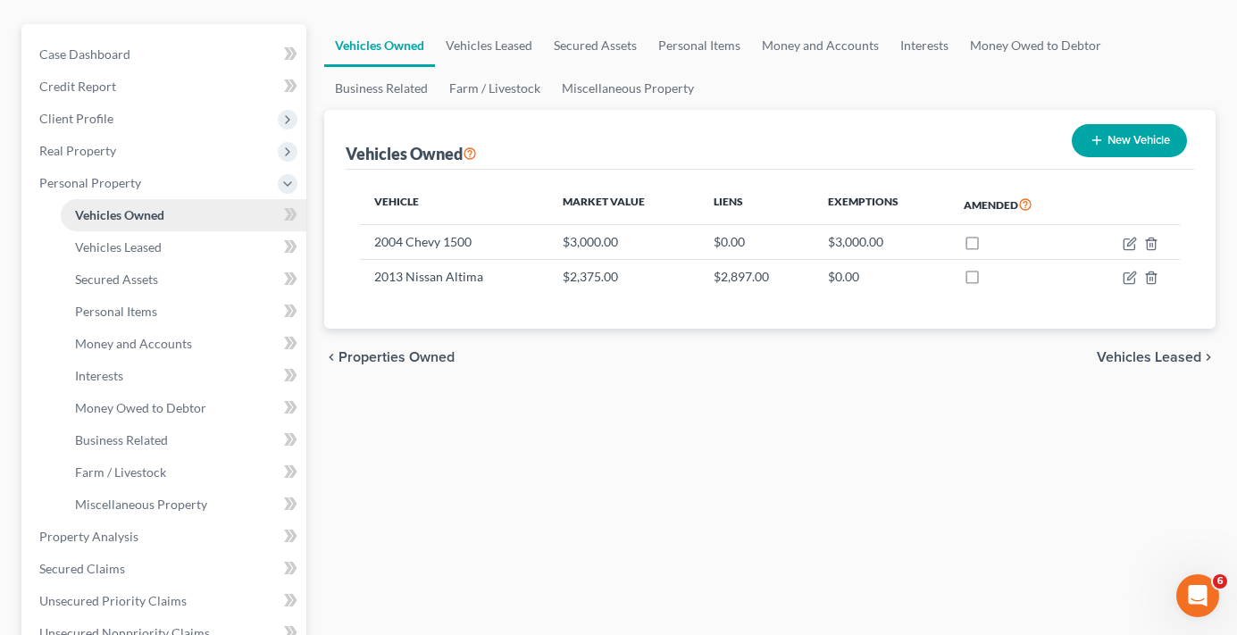
scroll to position [179, 0]
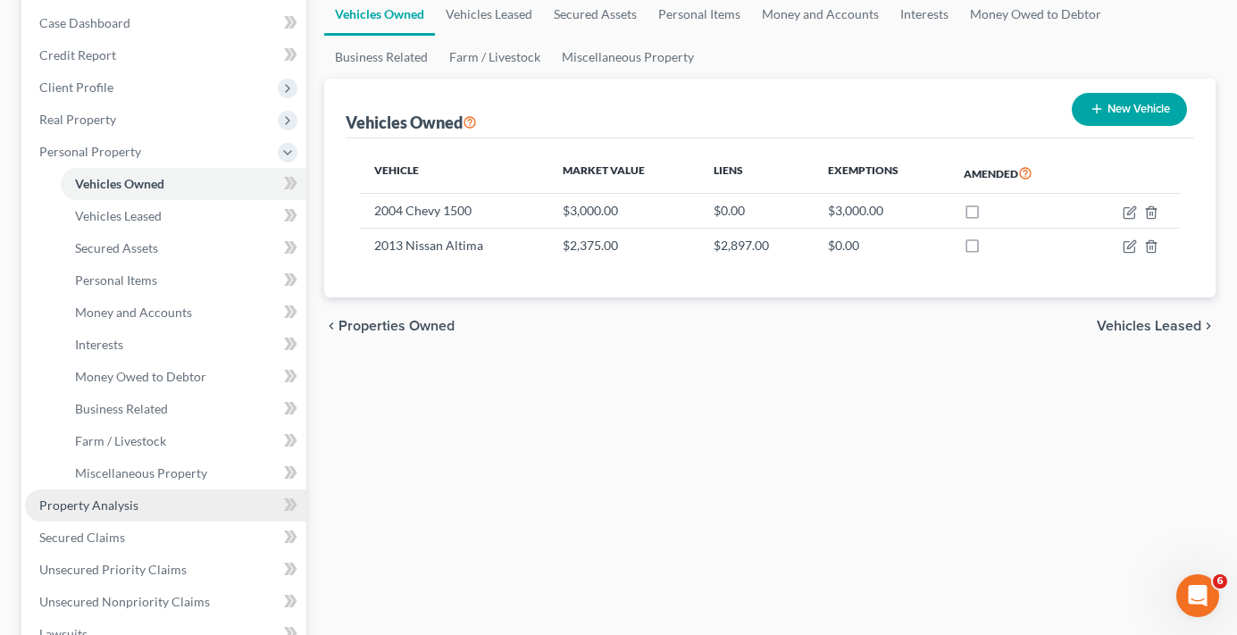
click at [113, 505] on span "Property Analysis" at bounding box center [88, 505] width 99 height 15
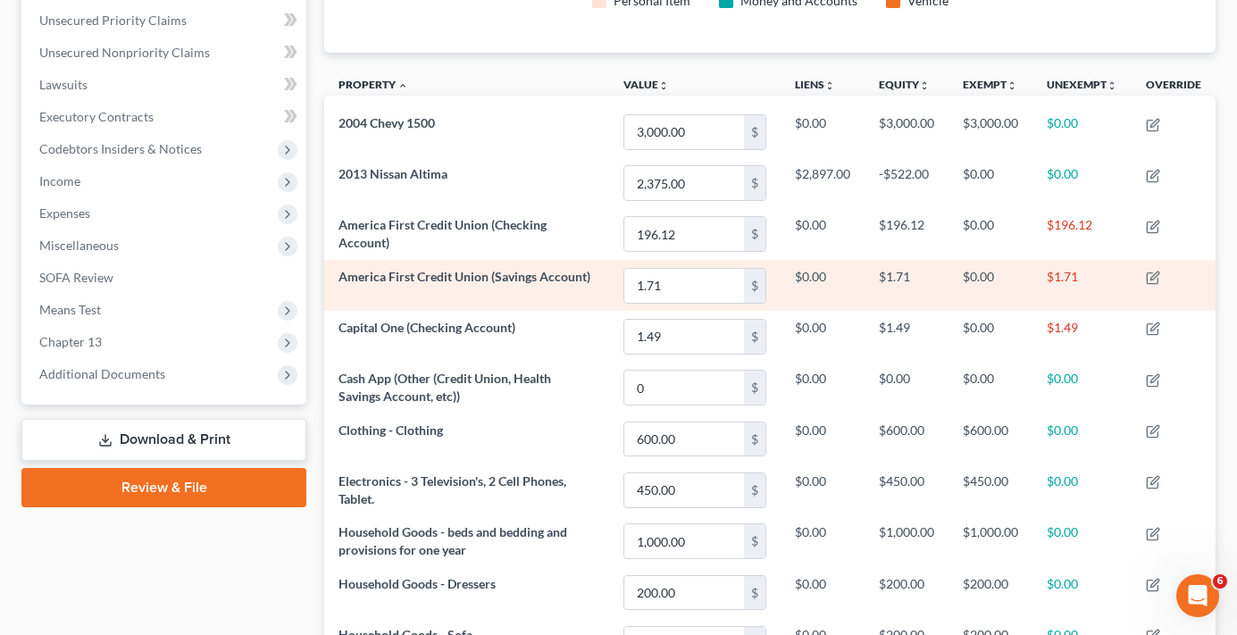
scroll to position [447, 0]
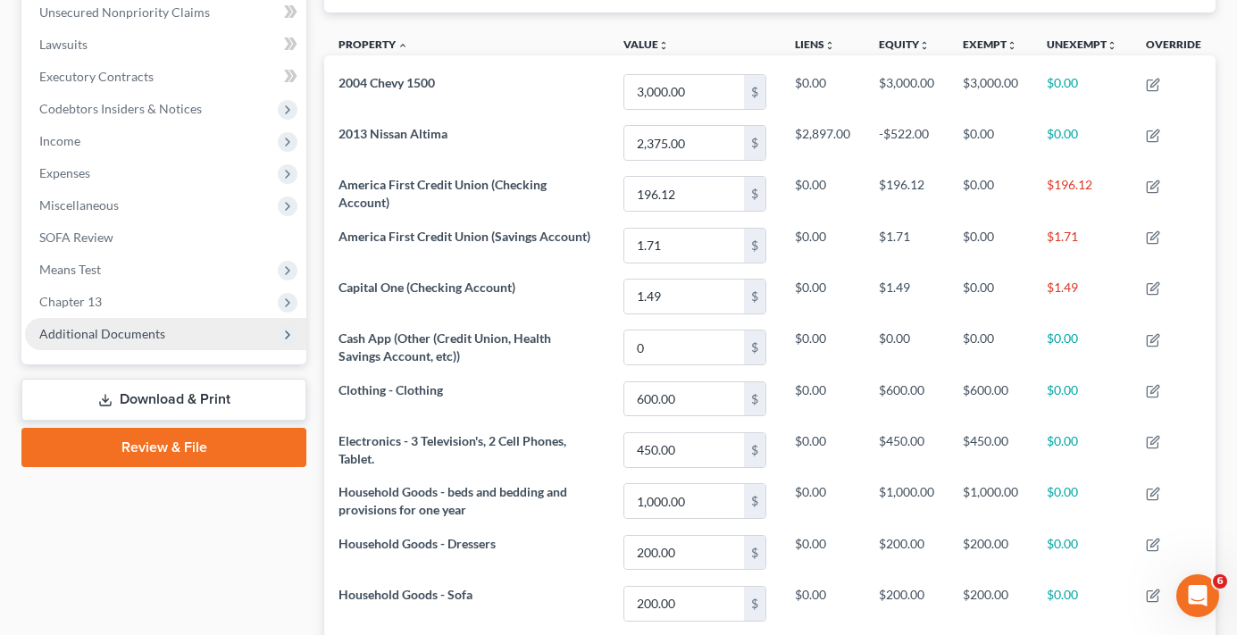
click at [113, 333] on span "Additional Documents" at bounding box center [102, 333] width 126 height 15
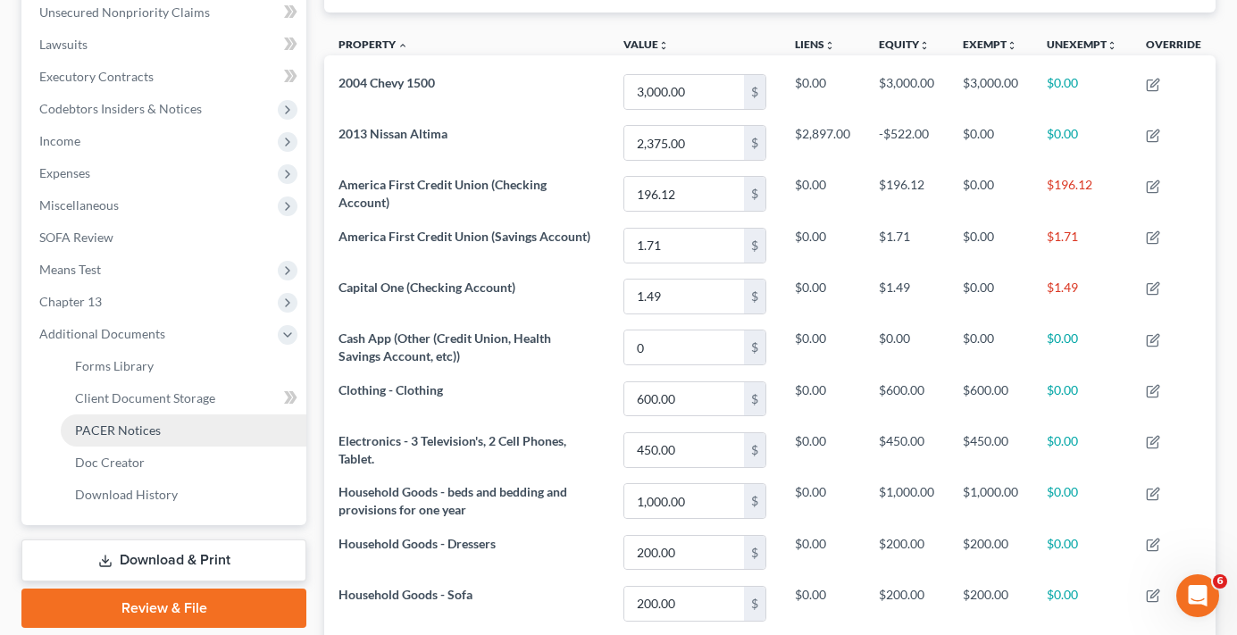
click at [158, 431] on span "PACER Notices" at bounding box center [118, 430] width 86 height 15
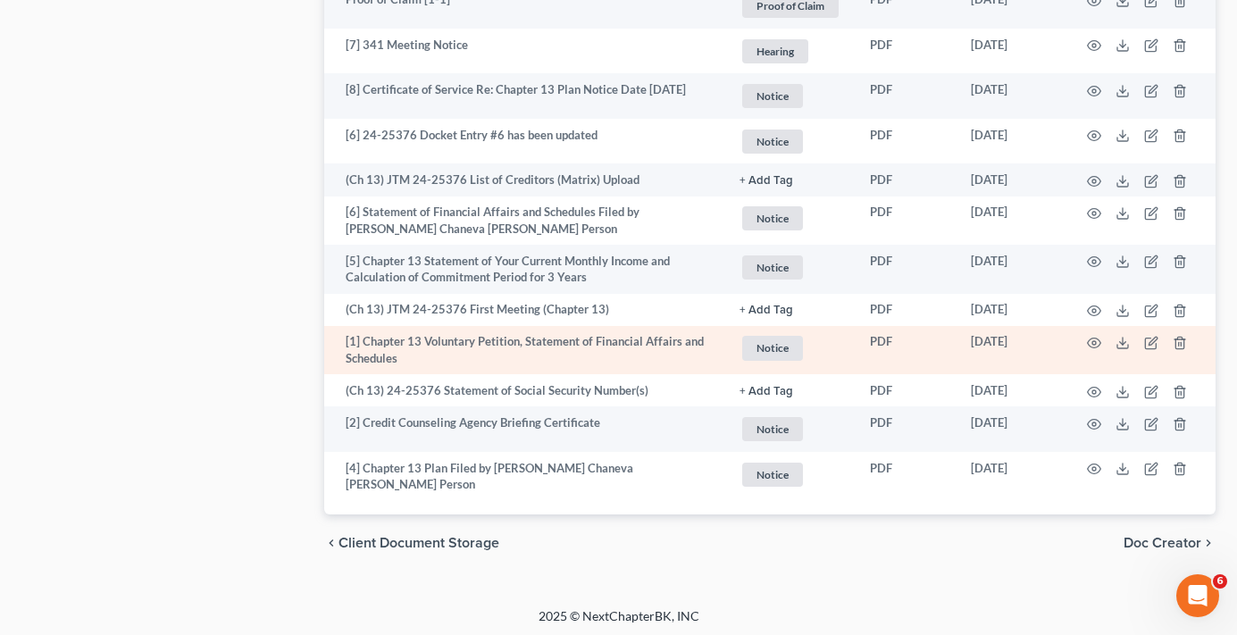
scroll to position [3128, 0]
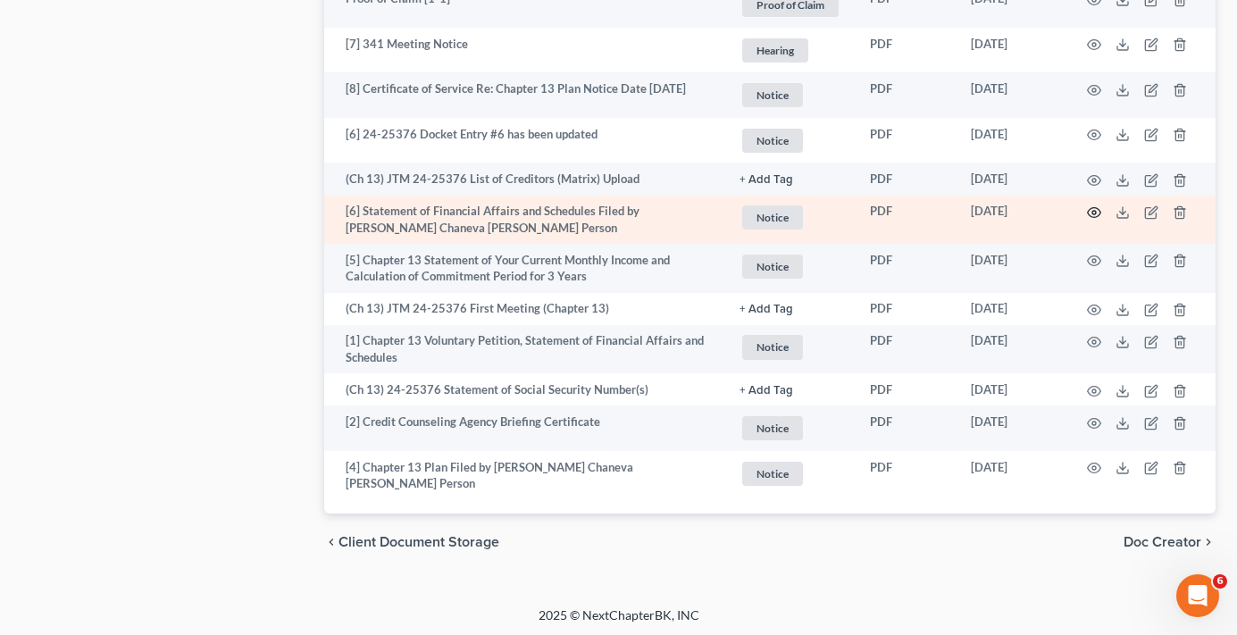
click at [1093, 209] on icon "button" at bounding box center [1094, 212] width 14 height 14
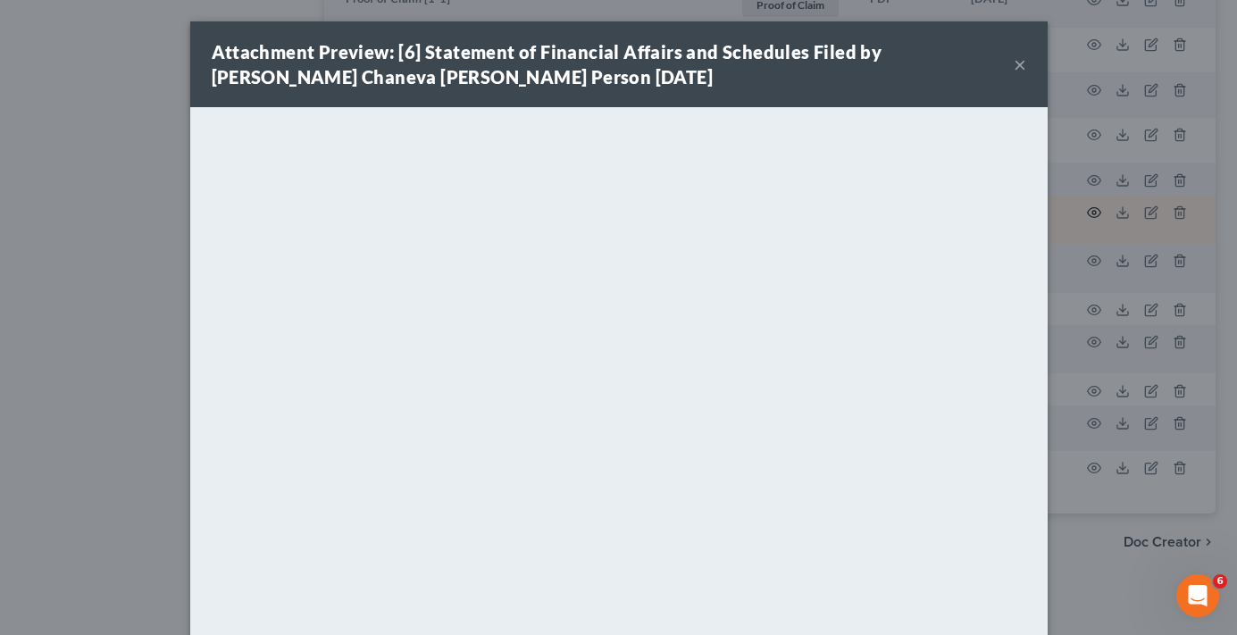
scroll to position [3120, 0]
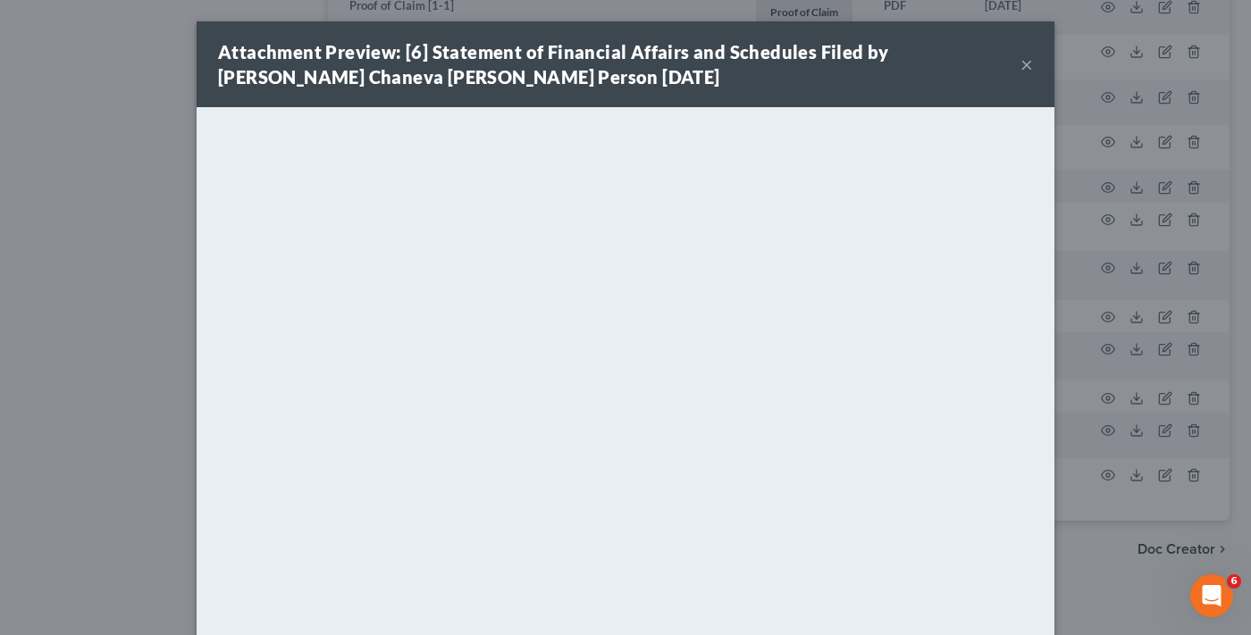
click at [1020, 68] on button "×" at bounding box center [1026, 64] width 13 height 21
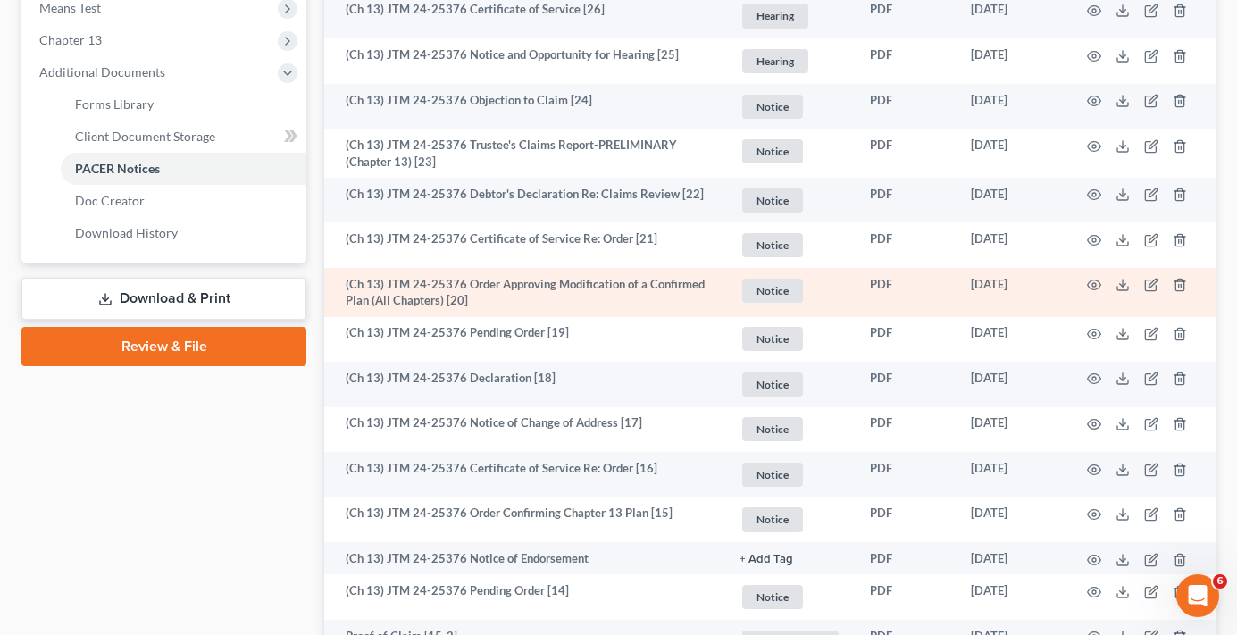
scroll to position [0, 0]
